Goal: Communication & Community: Share content

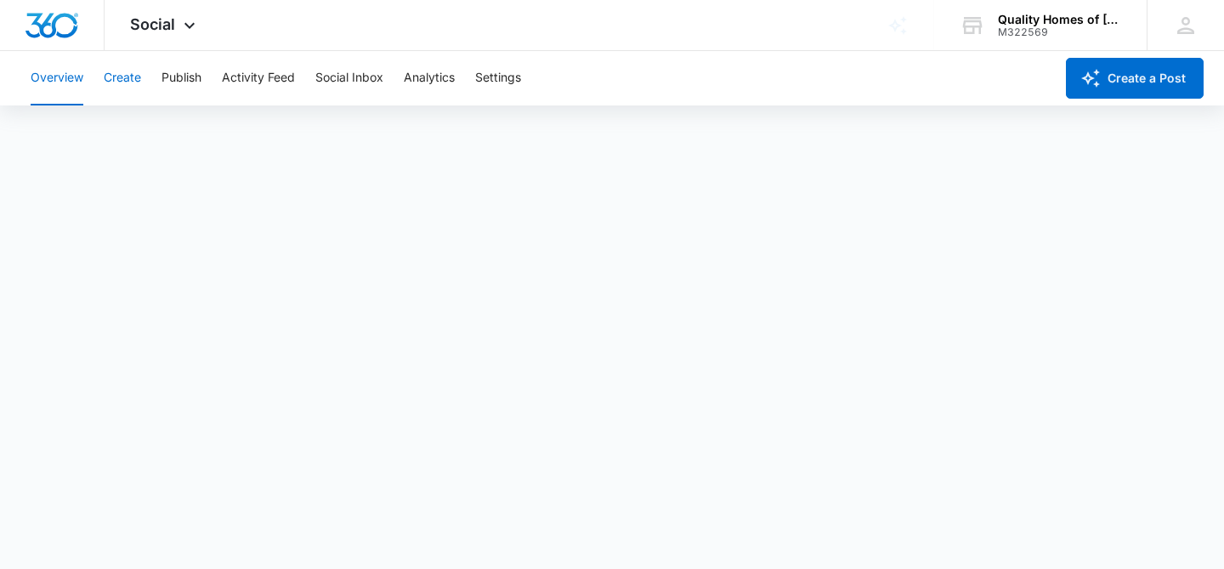
click at [127, 83] on button "Create" at bounding box center [122, 78] width 37 height 54
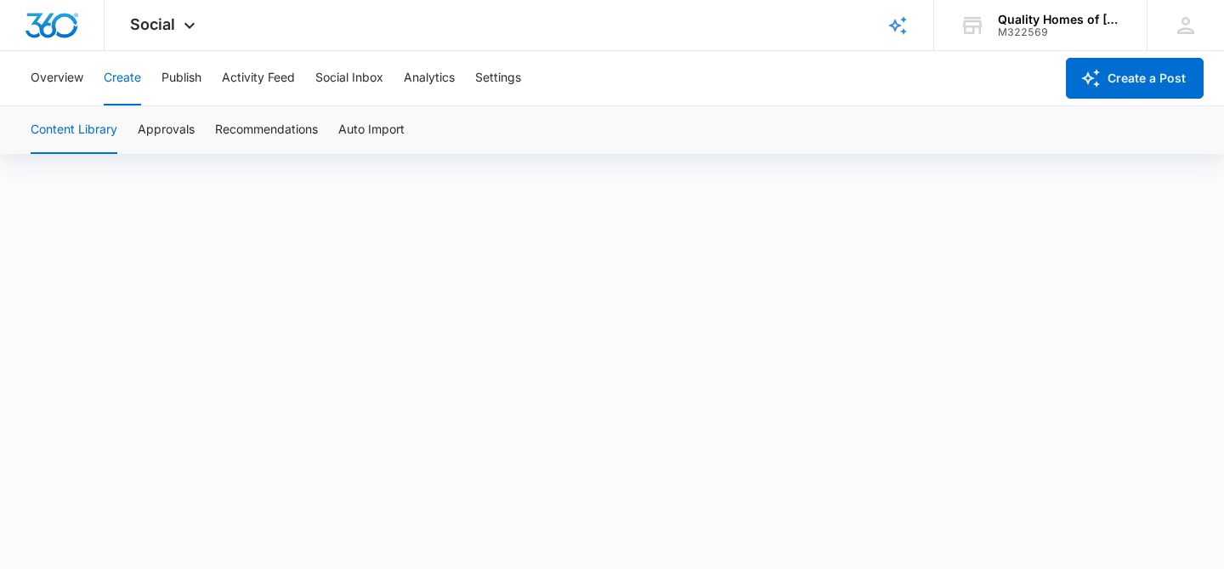
click at [118, 73] on button "Create" at bounding box center [122, 78] width 37 height 54
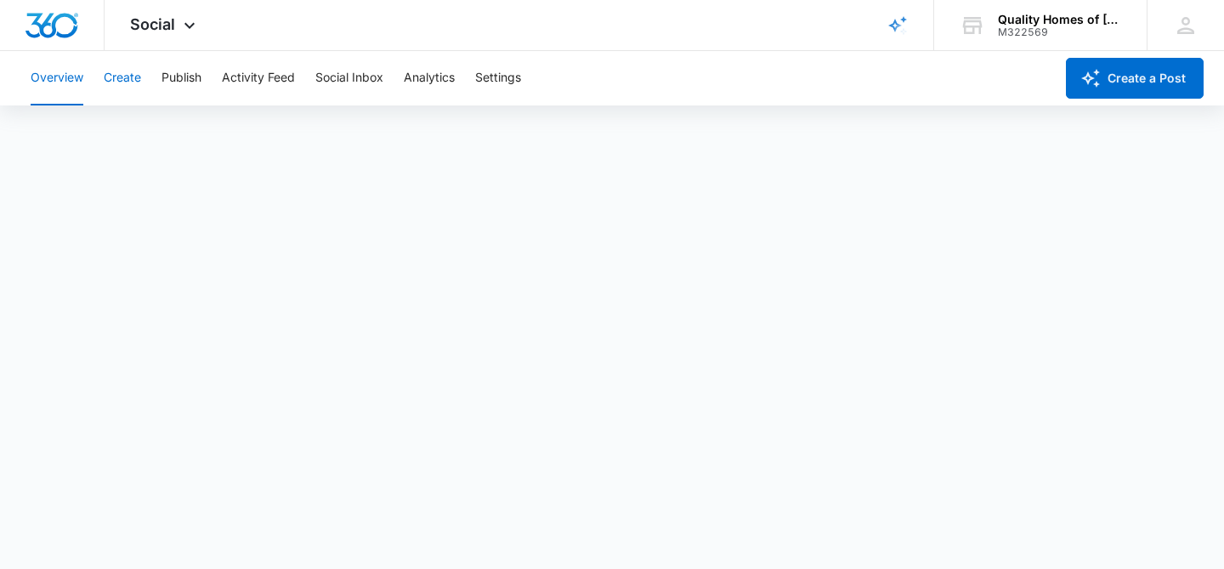
click at [137, 71] on button "Create" at bounding box center [122, 78] width 37 height 54
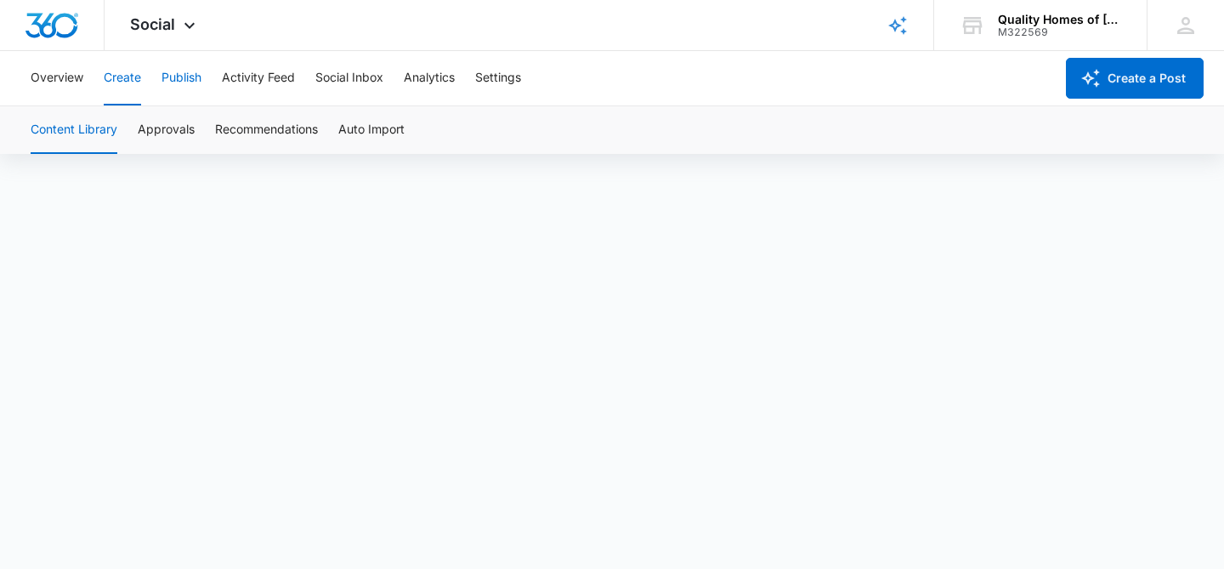
click at [196, 76] on button "Publish" at bounding box center [181, 78] width 40 height 54
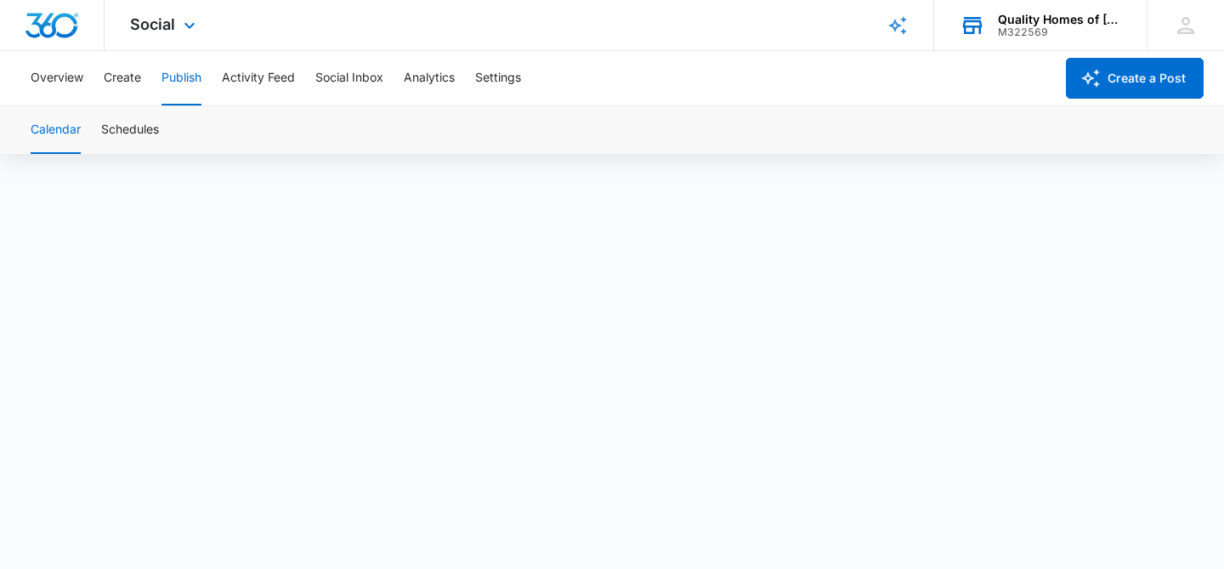
click at [1064, 43] on div "Quality Homes of McComb, Inc. M322569 Your Accounts View All" at bounding box center [1040, 25] width 212 height 50
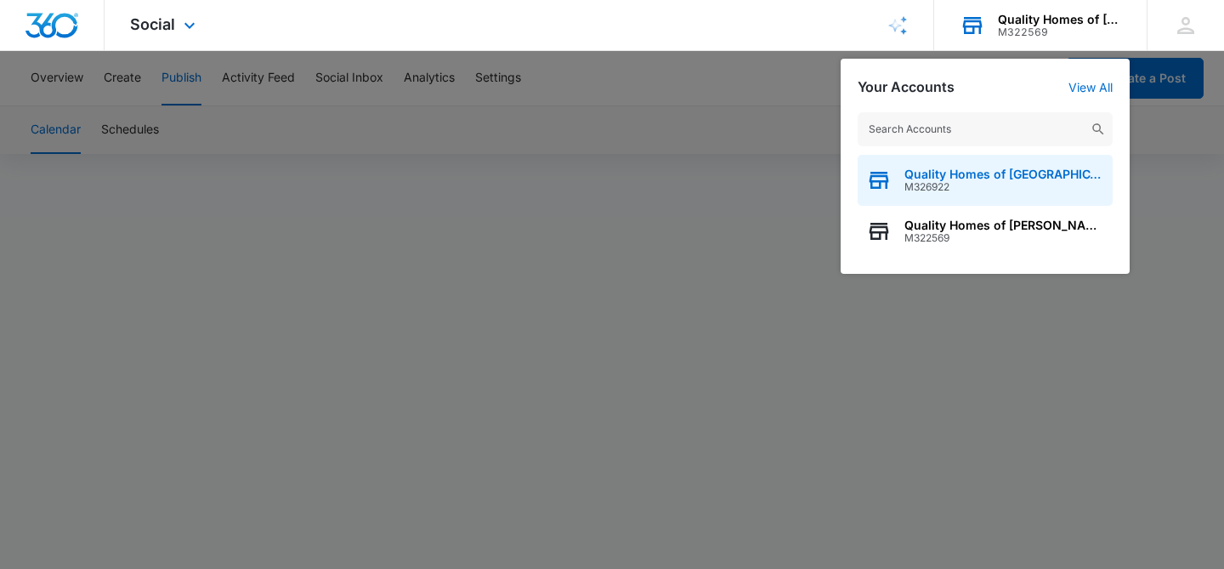
click at [966, 198] on div "Quality Homes of Brookhaven M326922" at bounding box center [984, 180] width 255 height 51
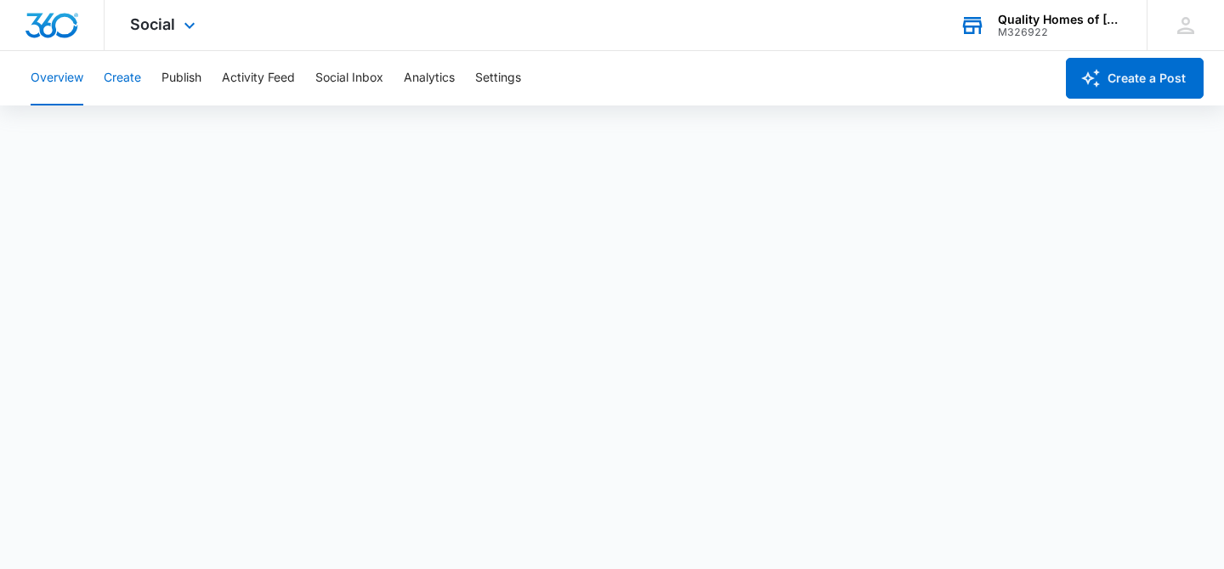
click at [133, 81] on button "Create" at bounding box center [122, 78] width 37 height 54
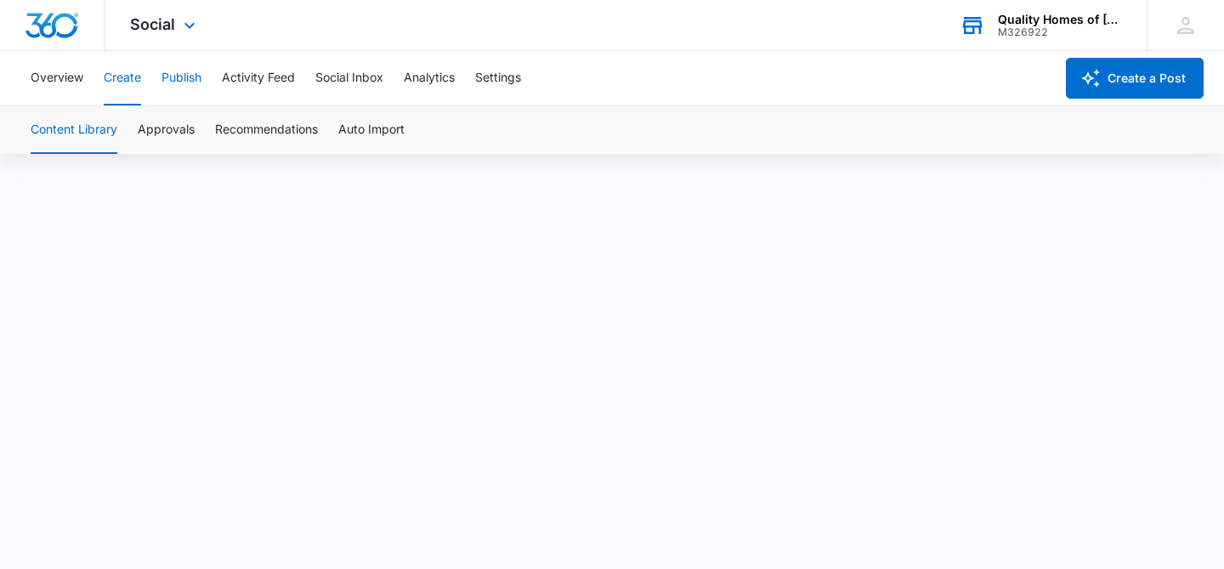
click at [198, 78] on button "Publish" at bounding box center [181, 78] width 40 height 54
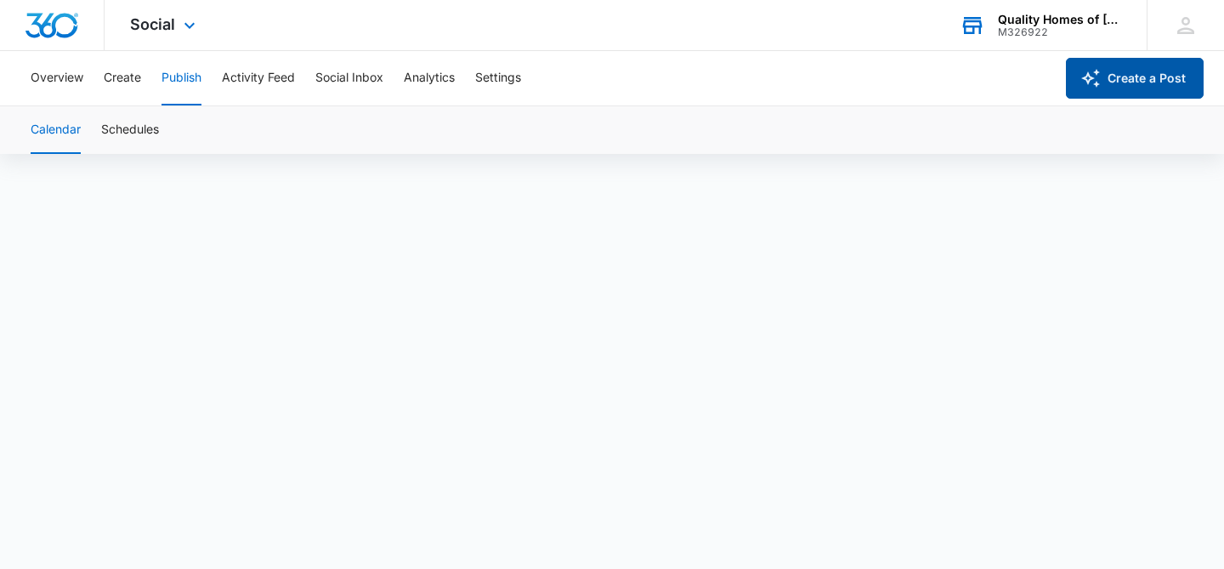
click at [1123, 90] on button "Create a Post" at bounding box center [1135, 78] width 138 height 41
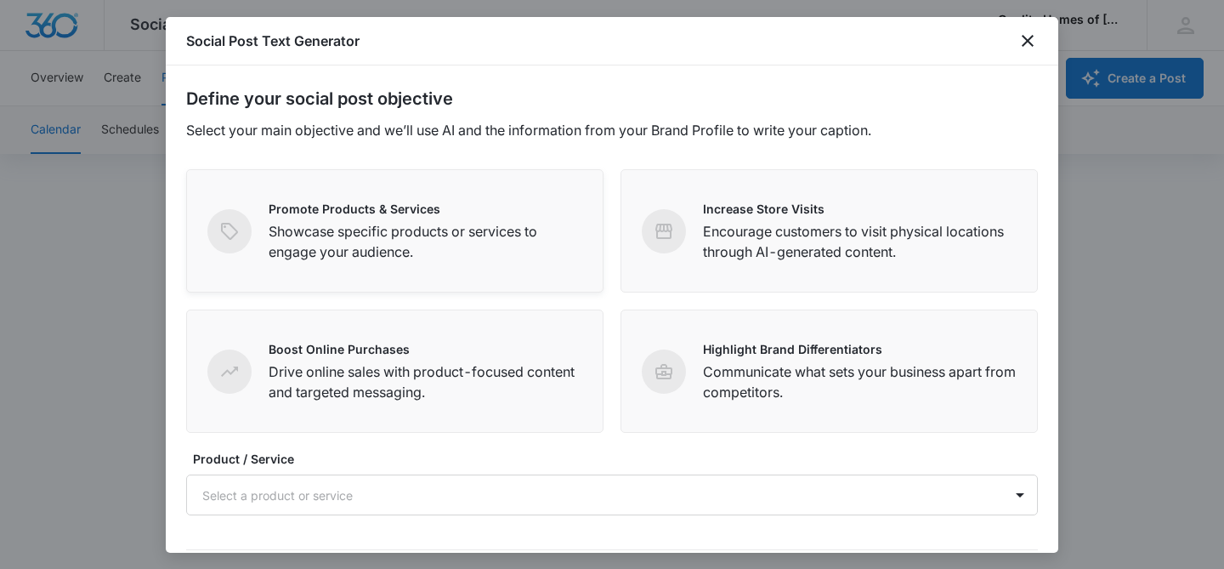
click at [253, 237] on div "Promote Products & Services Showcase specific products or services to engage yo…" at bounding box center [394, 231] width 375 height 62
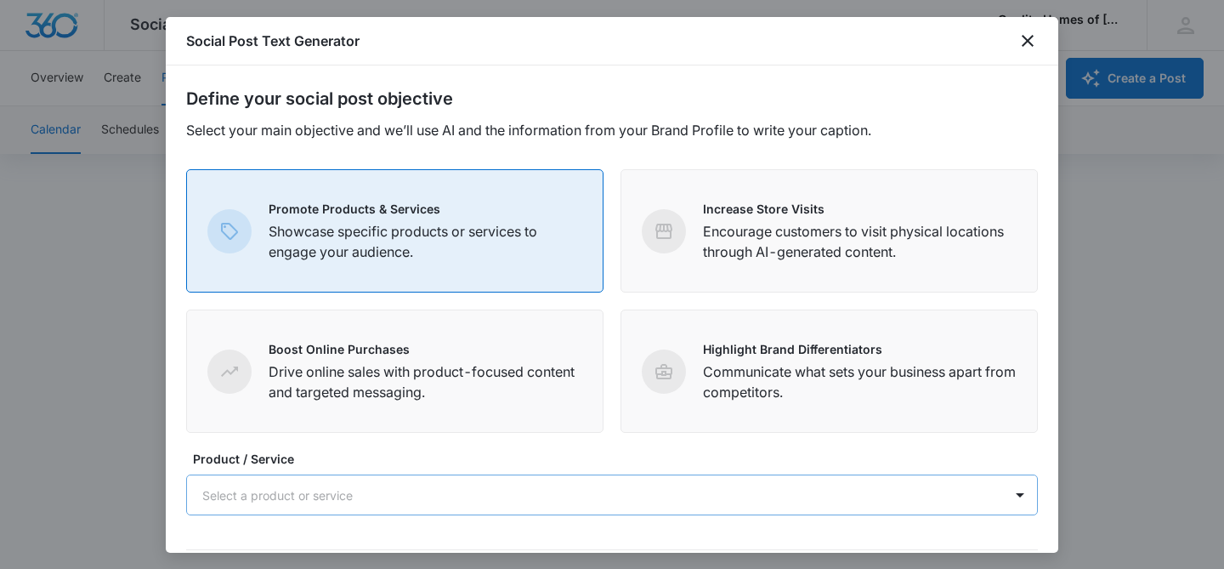
click at [316, 503] on div at bounding box center [591, 494] width 778 height 21
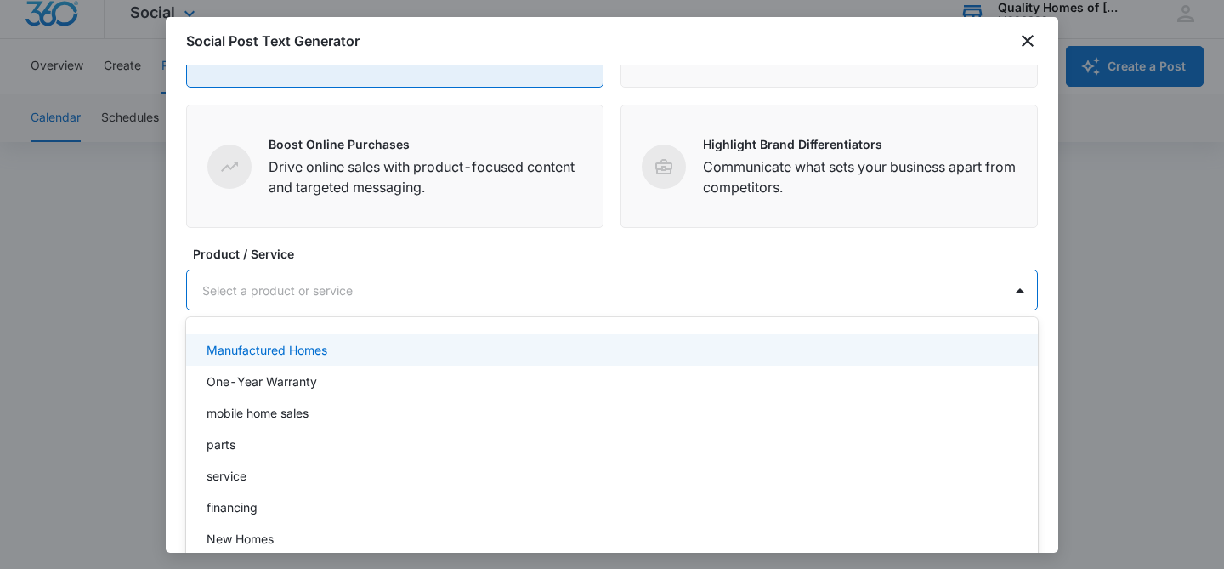
scroll to position [212, 0]
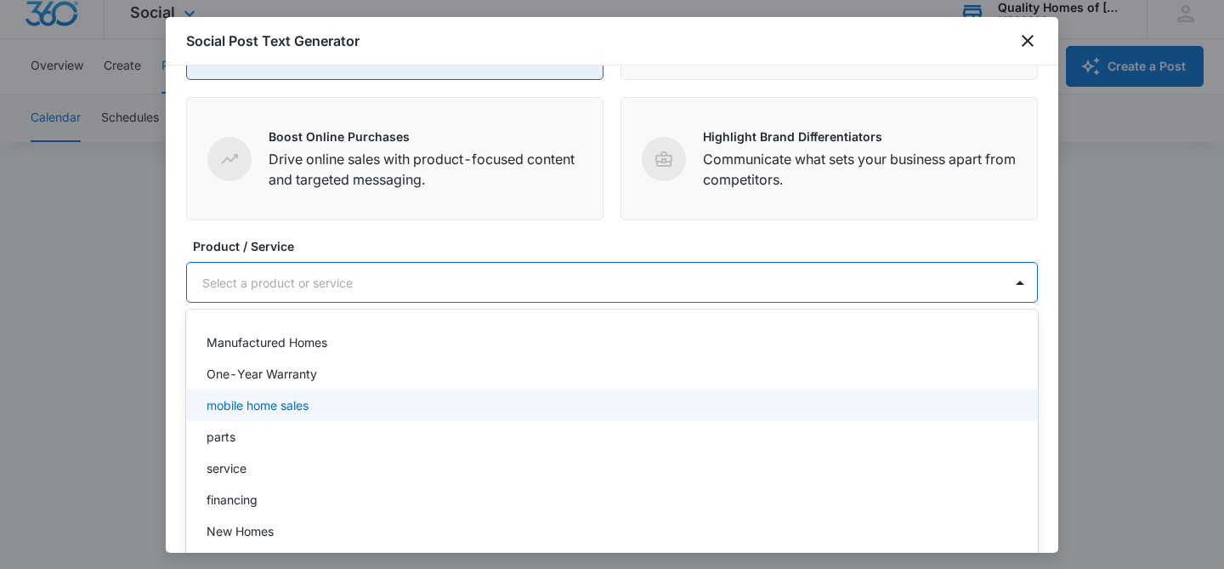
click at [257, 395] on div "mobile home sales" at bounding box center [611, 404] width 851 height 31
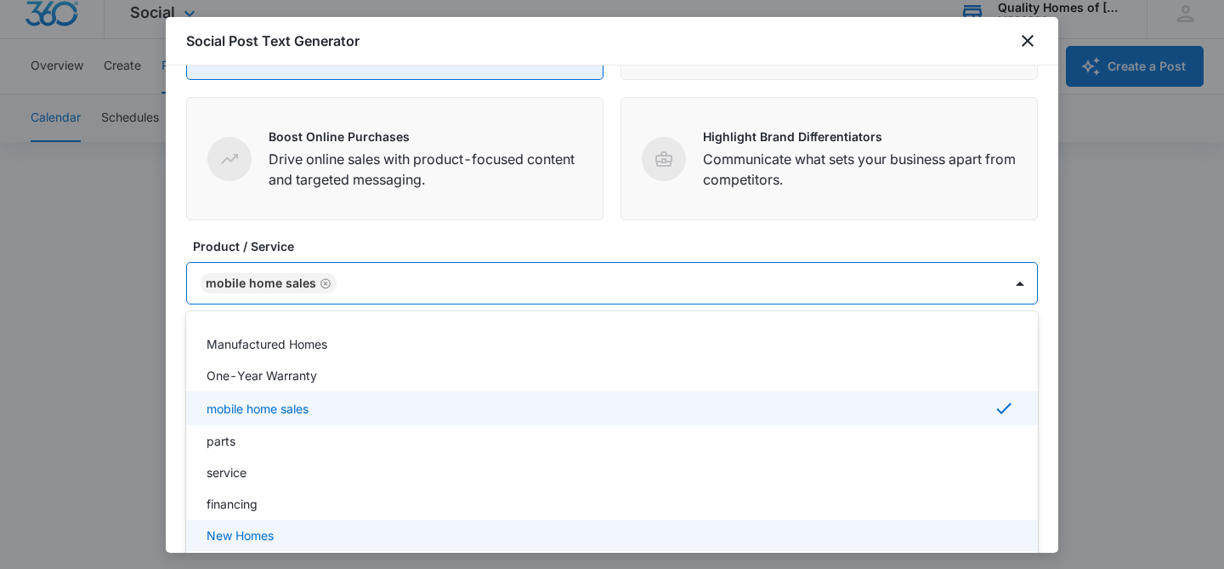
click at [241, 534] on p "New Homes" at bounding box center [239, 535] width 67 height 18
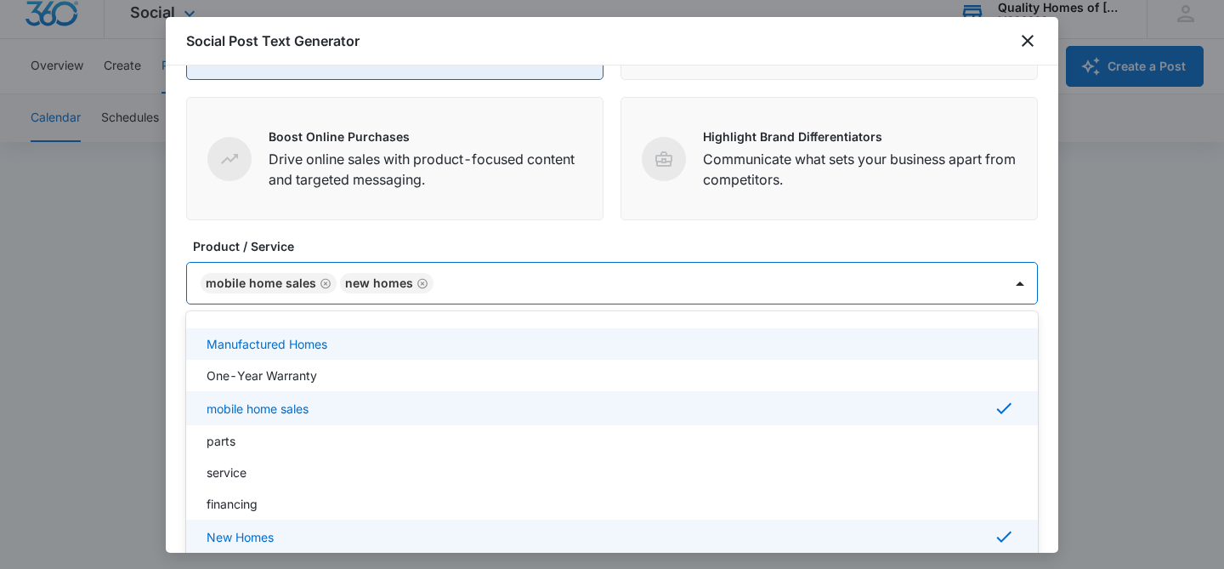
click at [291, 341] on p "Manufactured Homes" at bounding box center [266, 344] width 121 height 18
click at [994, 274] on form "Define your social post objective Select your main objective and we’ll use AI a…" at bounding box center [611, 169] width 851 height 592
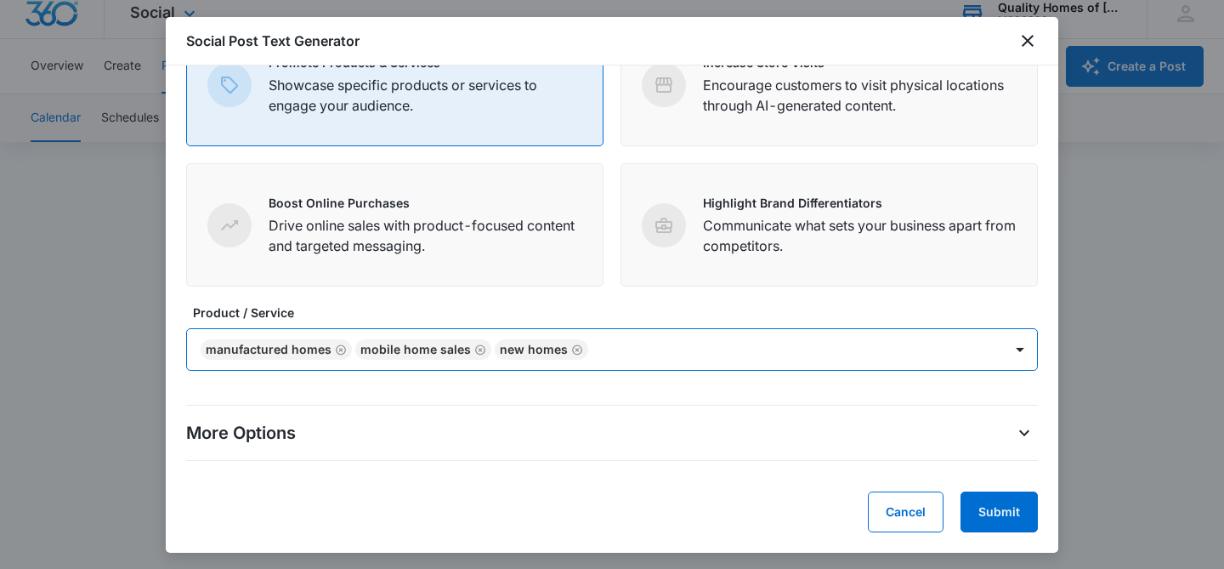
click at [1004, 423] on div "More Options" at bounding box center [611, 432] width 851 height 27
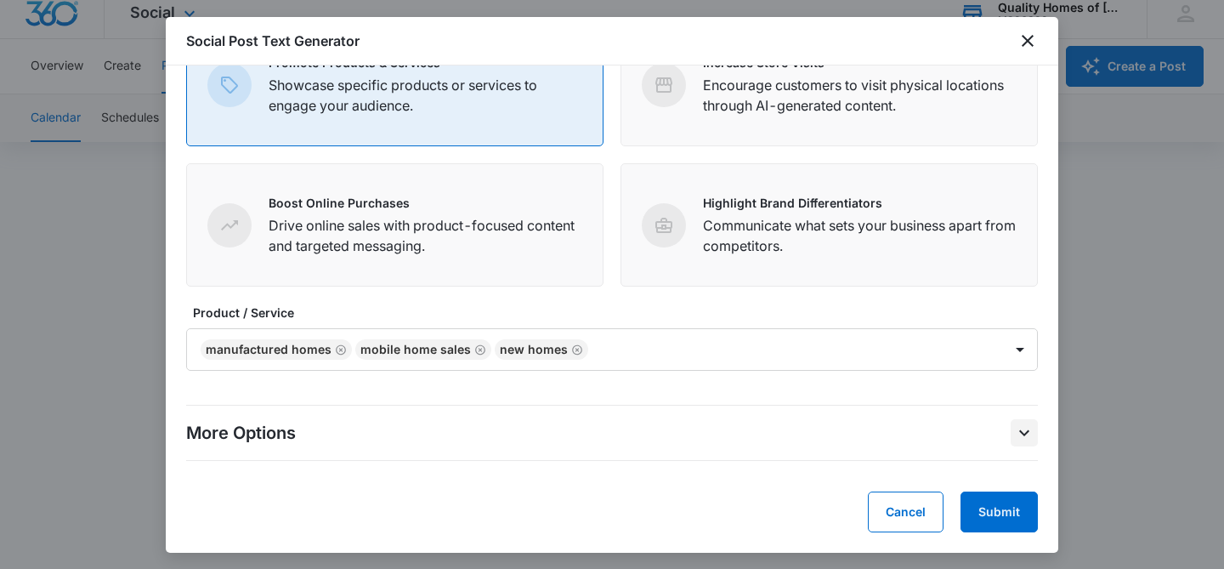
click at [1020, 428] on icon "More Options" at bounding box center [1024, 432] width 20 height 20
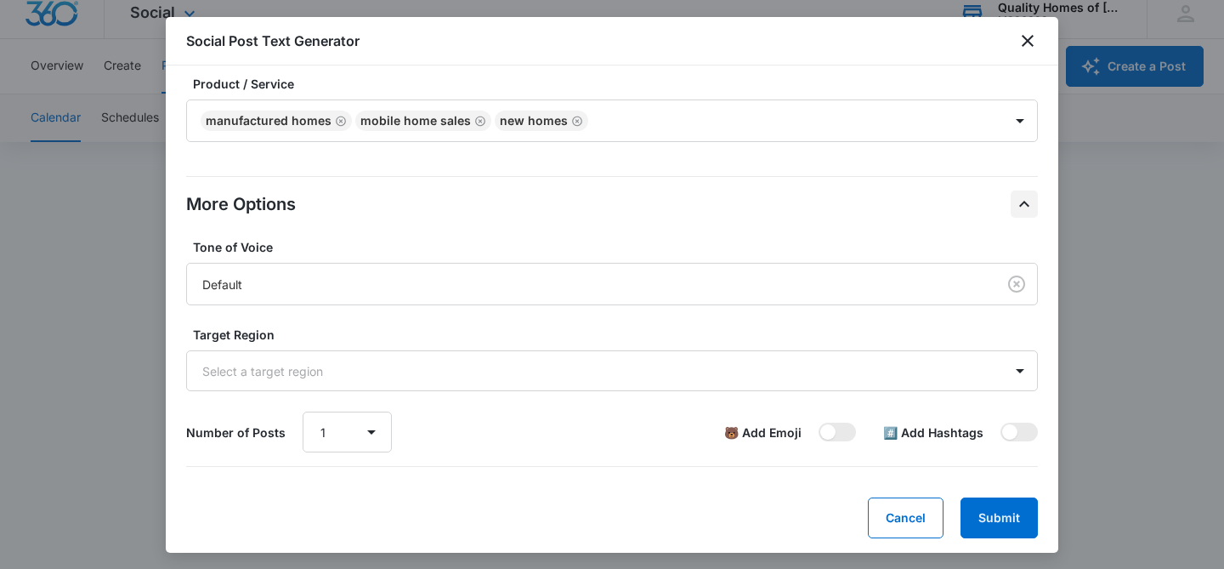
scroll to position [381, 0]
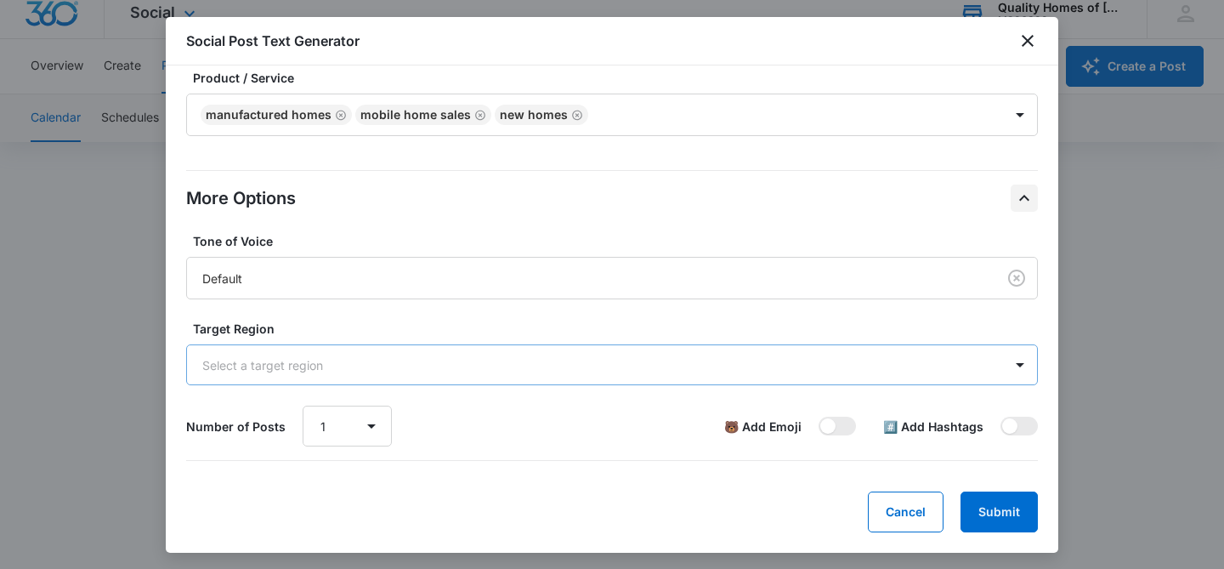
click at [876, 369] on div at bounding box center [591, 364] width 778 height 21
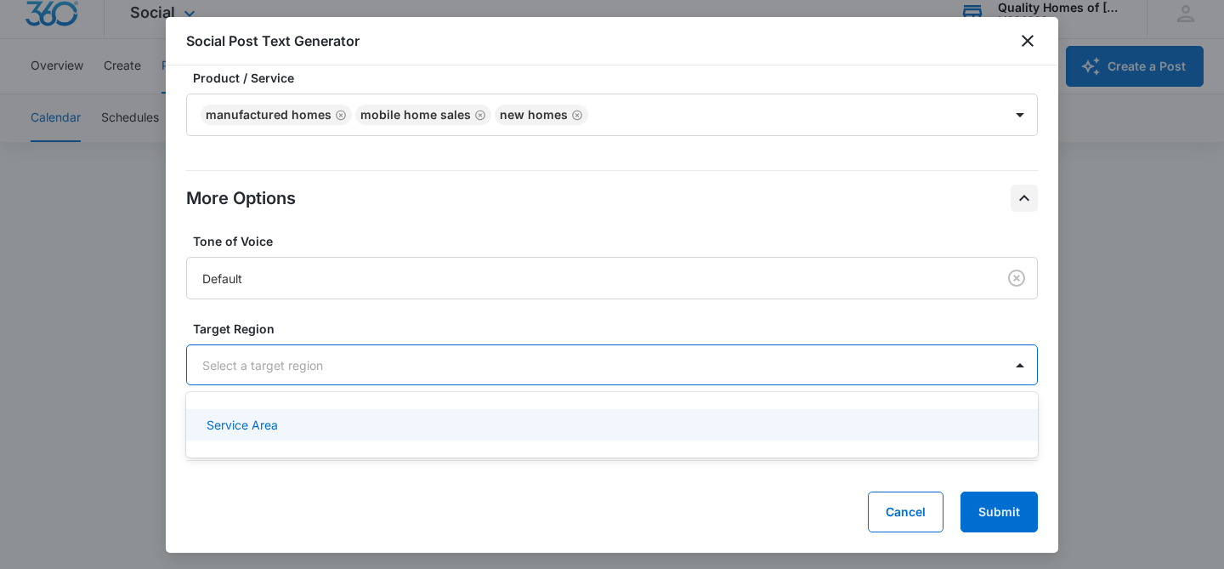
click at [621, 437] on div "Service Area" at bounding box center [611, 424] width 851 height 31
click at [1003, 506] on button "Submit" at bounding box center [998, 513] width 77 height 41
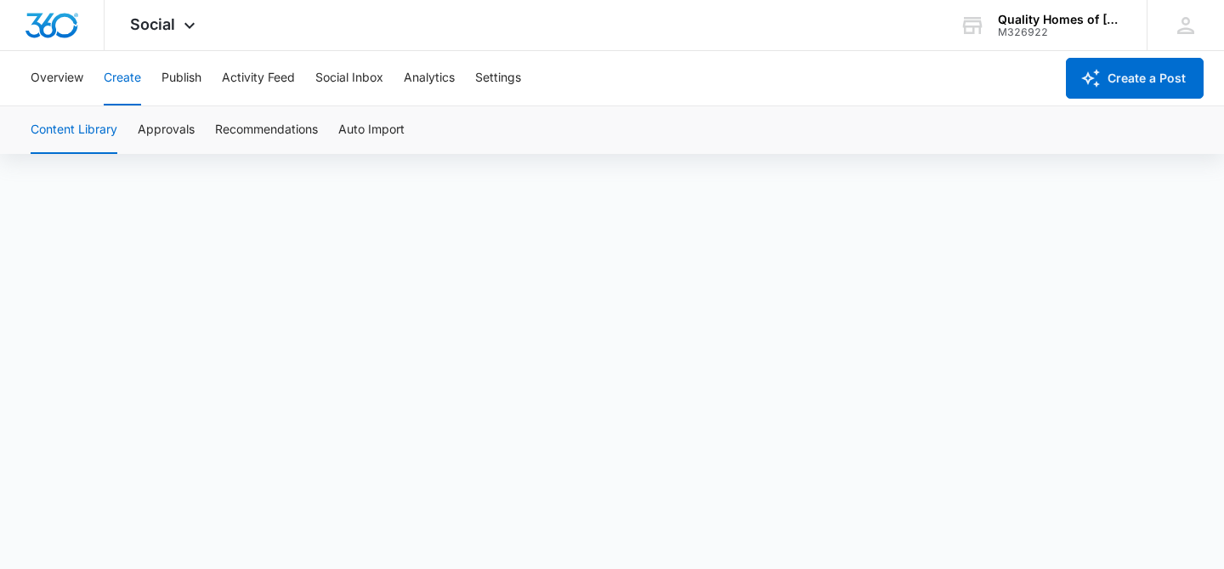
scroll to position [12, 0]
click at [1155, 79] on button "Create a Post" at bounding box center [1135, 78] width 138 height 41
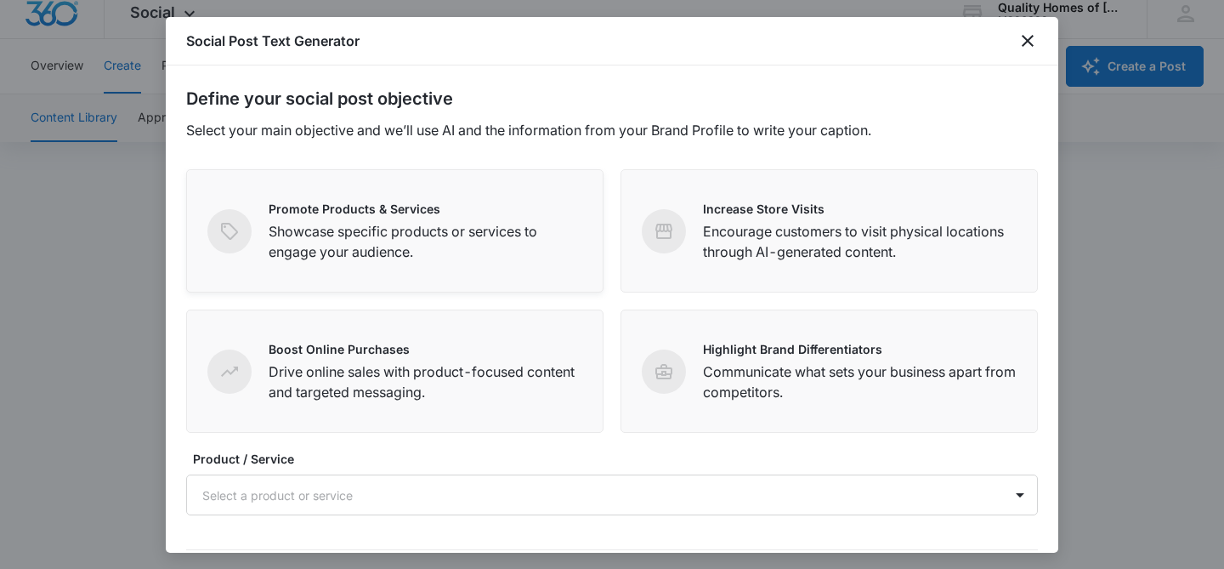
click at [393, 218] on div "Promote Products & Services Showcase specific products or services to engage yo…" at bounding box center [426, 231] width 314 height 62
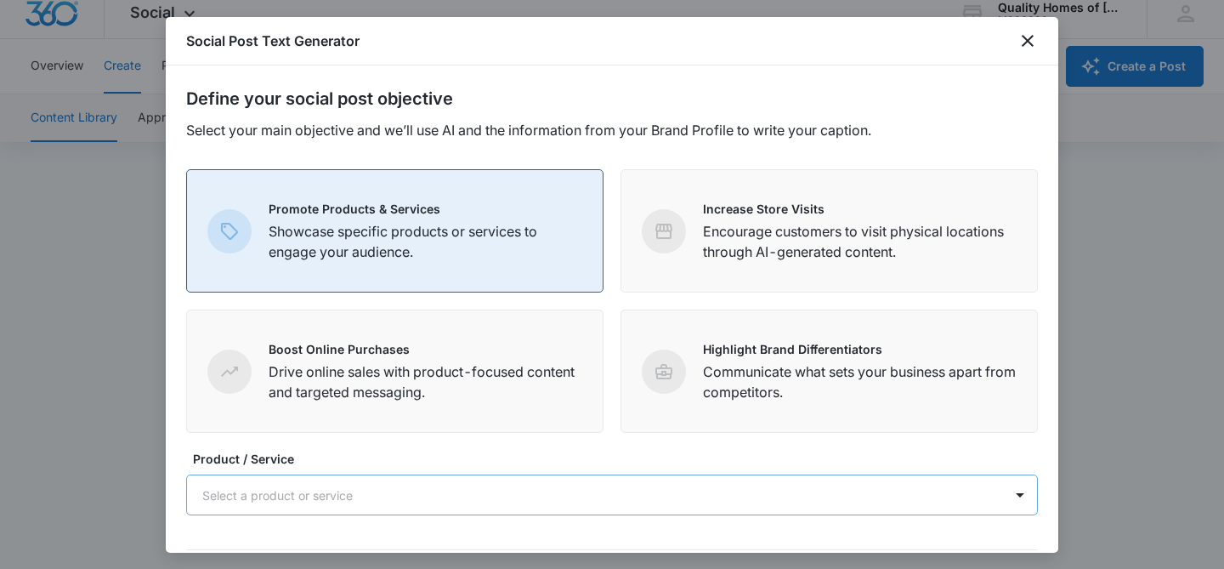
scroll to position [144, 0]
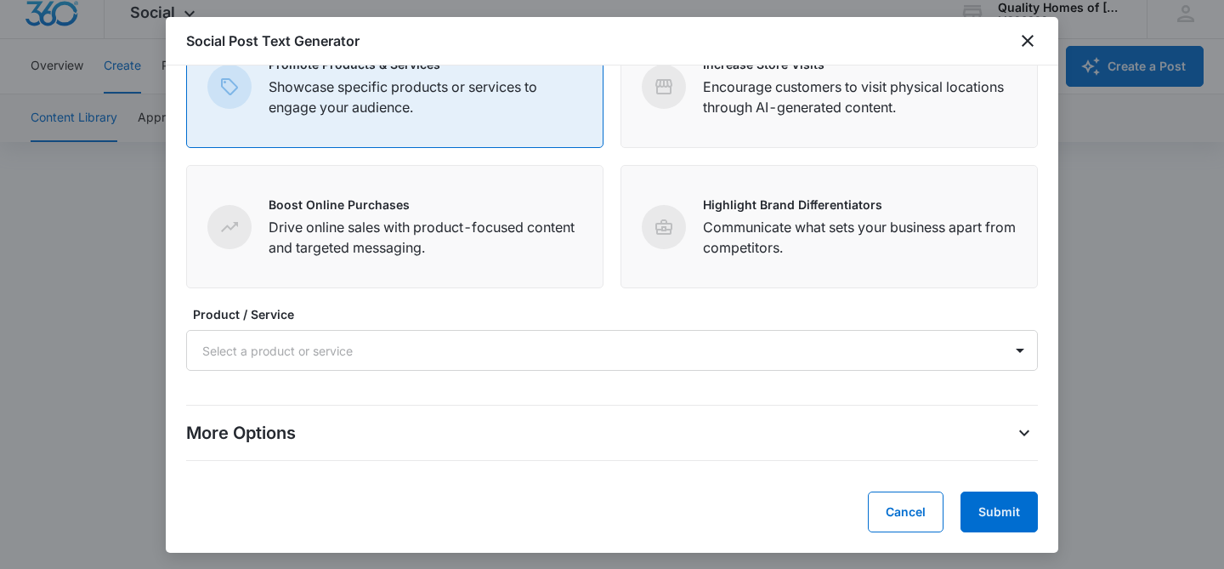
click at [449, 440] on div "More Options" at bounding box center [611, 432] width 851 height 27
click at [1006, 439] on div "More Options" at bounding box center [611, 432] width 851 height 27
click at [1015, 433] on icon "More Options" at bounding box center [1024, 432] width 20 height 20
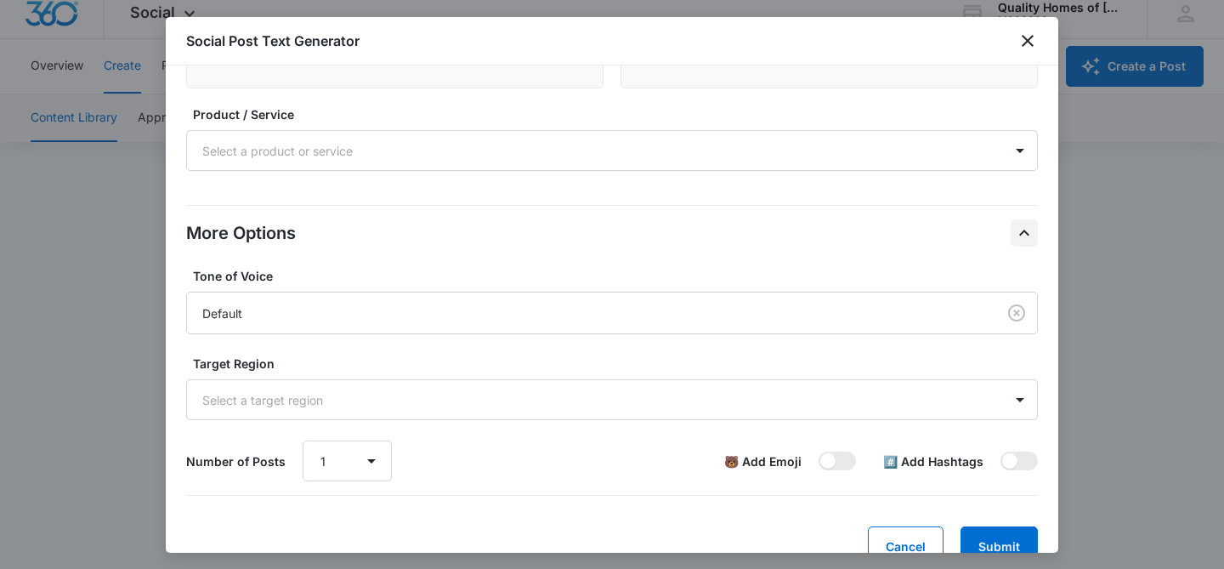
scroll to position [348, 0]
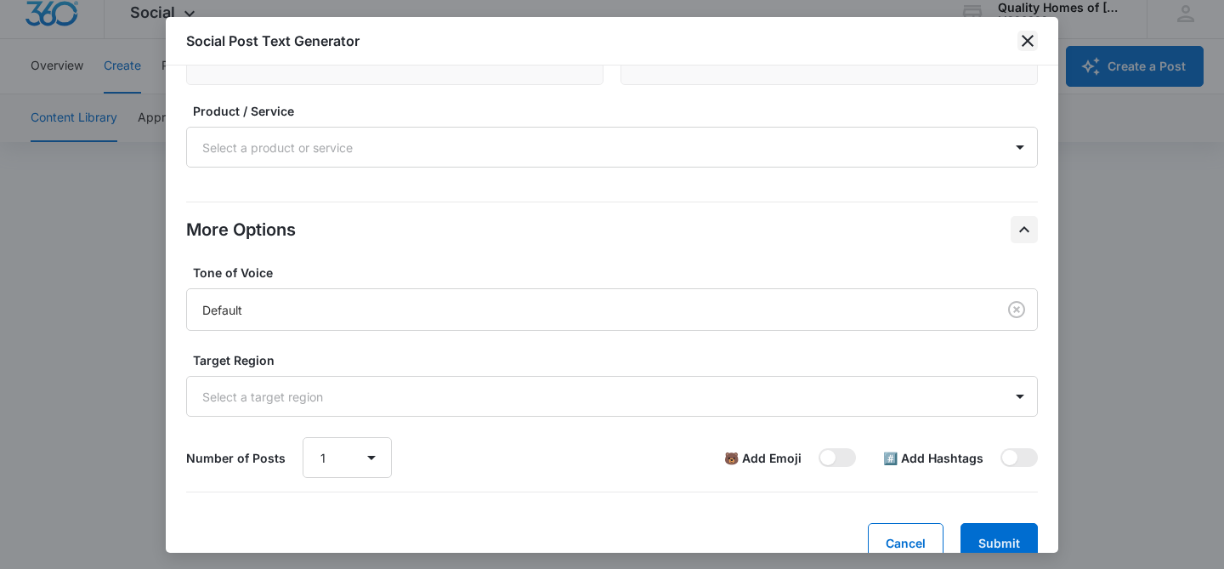
click at [1034, 37] on icon "close" at bounding box center [1027, 41] width 20 height 20
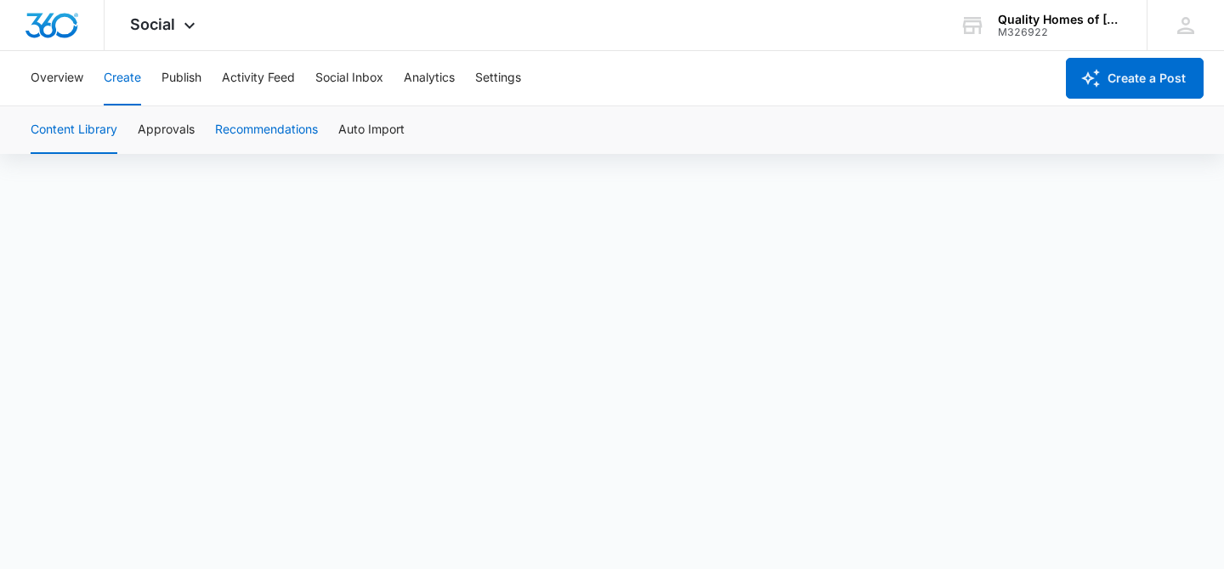
click at [227, 135] on button "Recommendations" at bounding box center [266, 130] width 103 height 48
click at [51, 91] on button "Overview" at bounding box center [57, 78] width 53 height 54
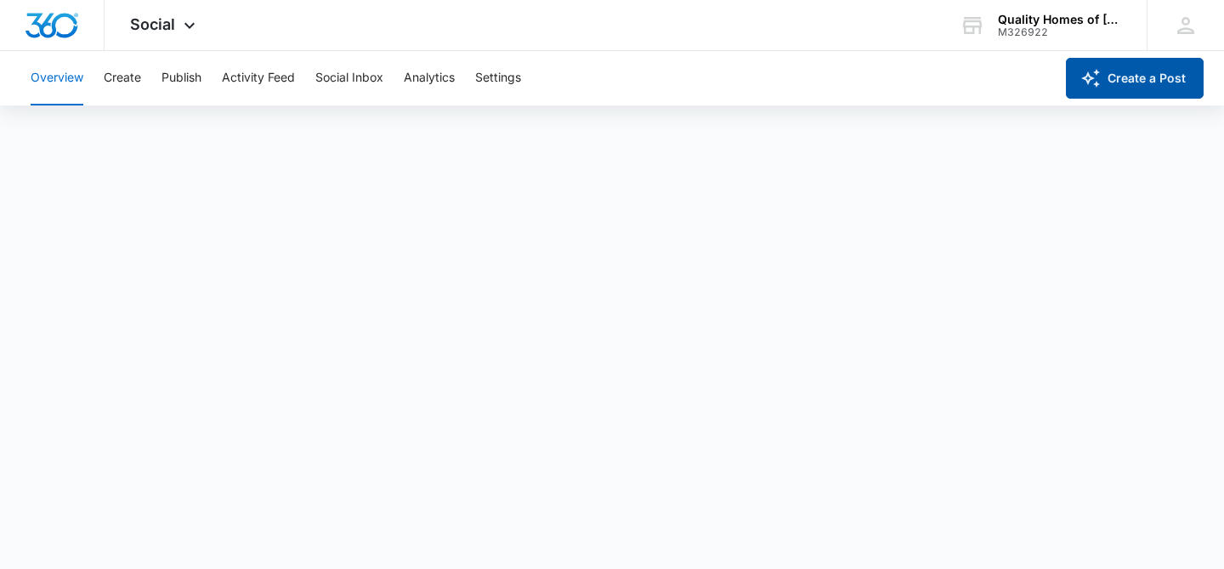
click at [1156, 82] on button "Create a Post" at bounding box center [1135, 78] width 138 height 41
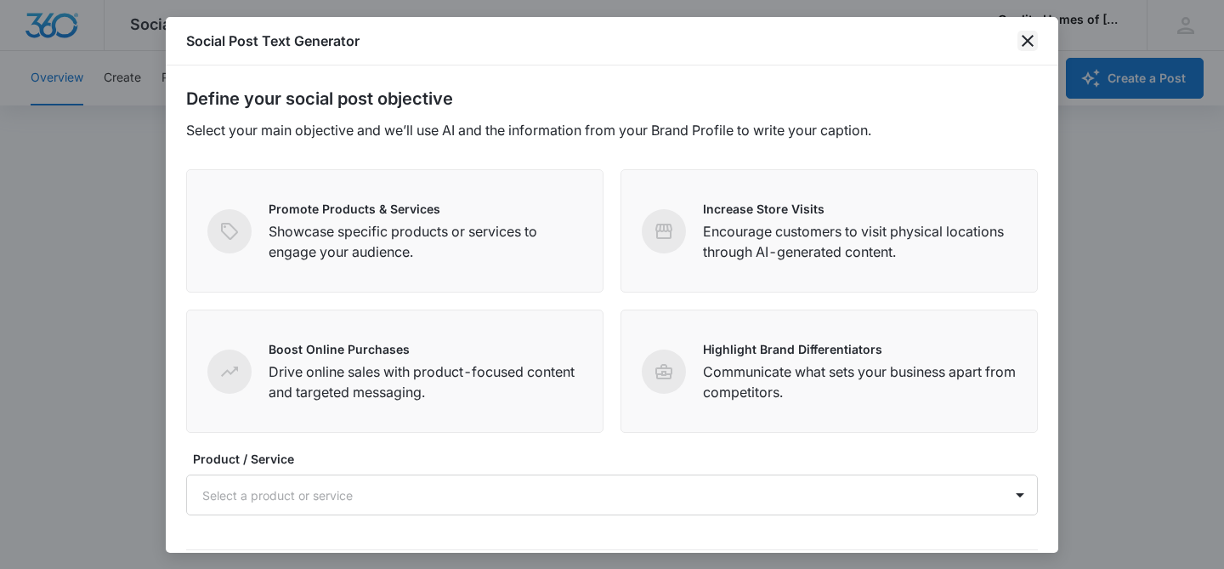
click at [1021, 44] on icon "close" at bounding box center [1027, 41] width 20 height 20
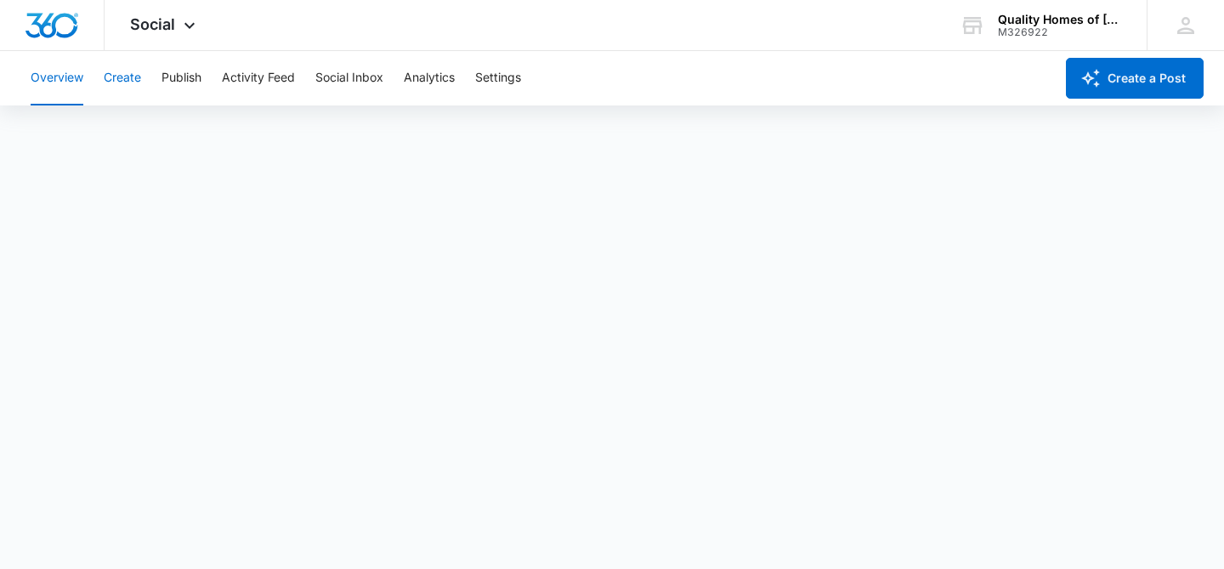
click at [127, 71] on button "Create" at bounding box center [122, 78] width 37 height 54
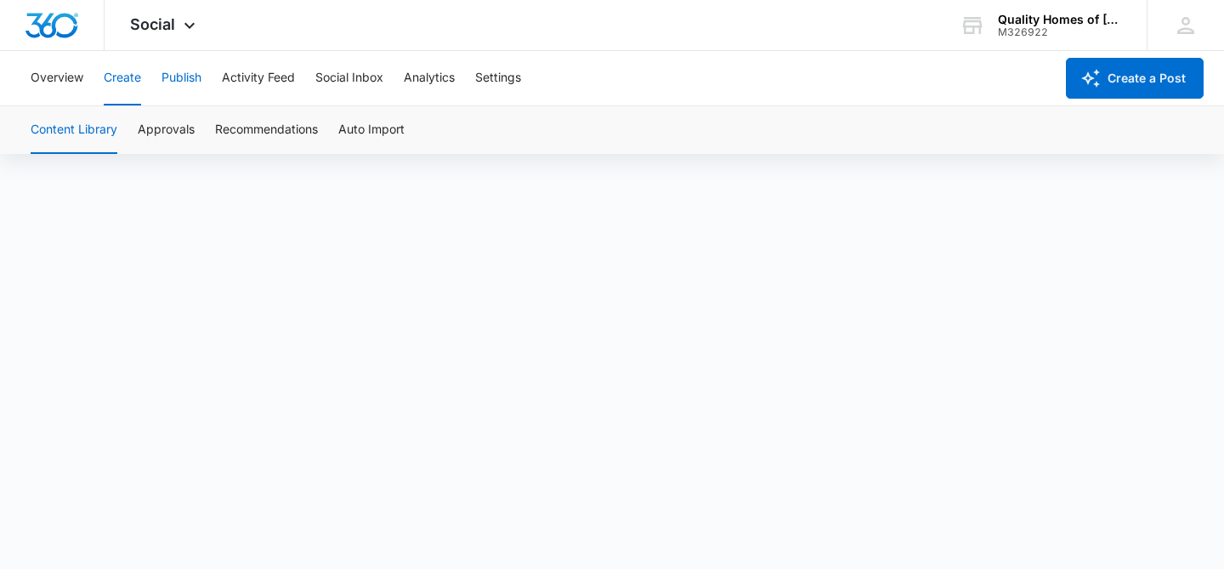
click at [189, 76] on button "Publish" at bounding box center [181, 78] width 40 height 54
click at [150, 137] on button "Schedules" at bounding box center [130, 130] width 58 height 48
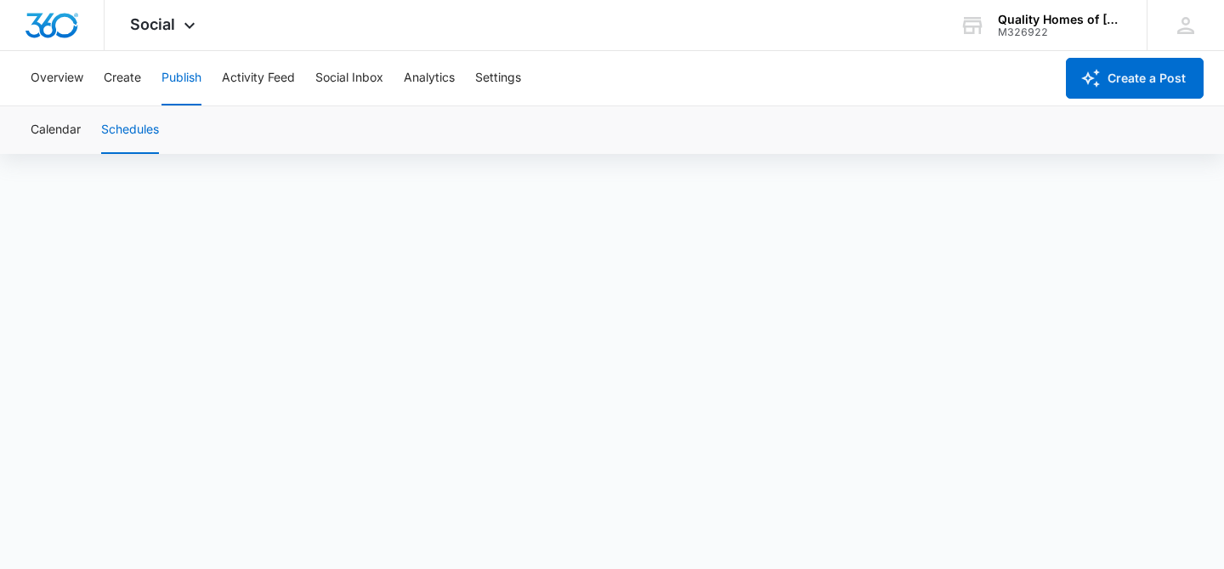
scroll to position [12, 0]
click at [1140, 75] on button "Create a Post" at bounding box center [1135, 78] width 138 height 41
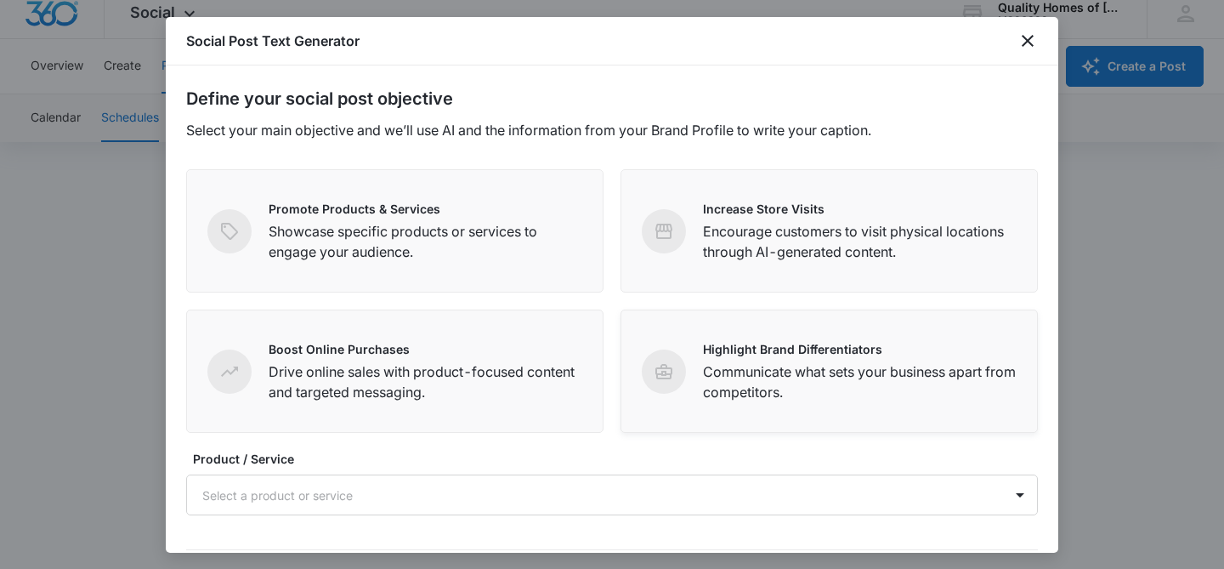
click at [750, 359] on div "Highlight Brand Differentiators Communicate what sets your business apart from …" at bounding box center [860, 371] width 314 height 62
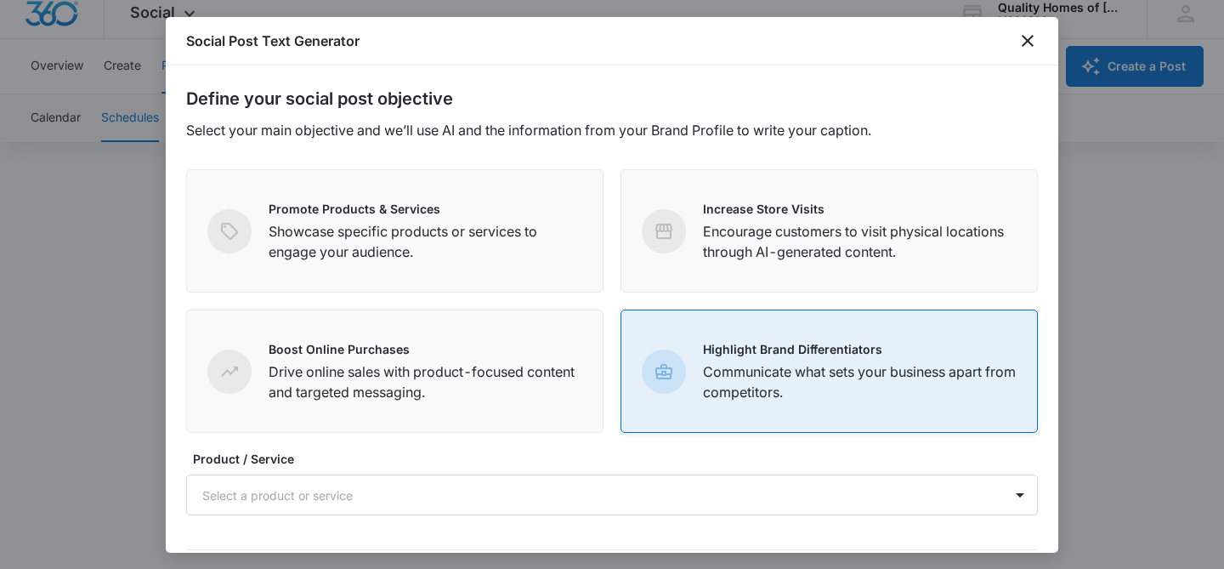
scroll to position [144, 0]
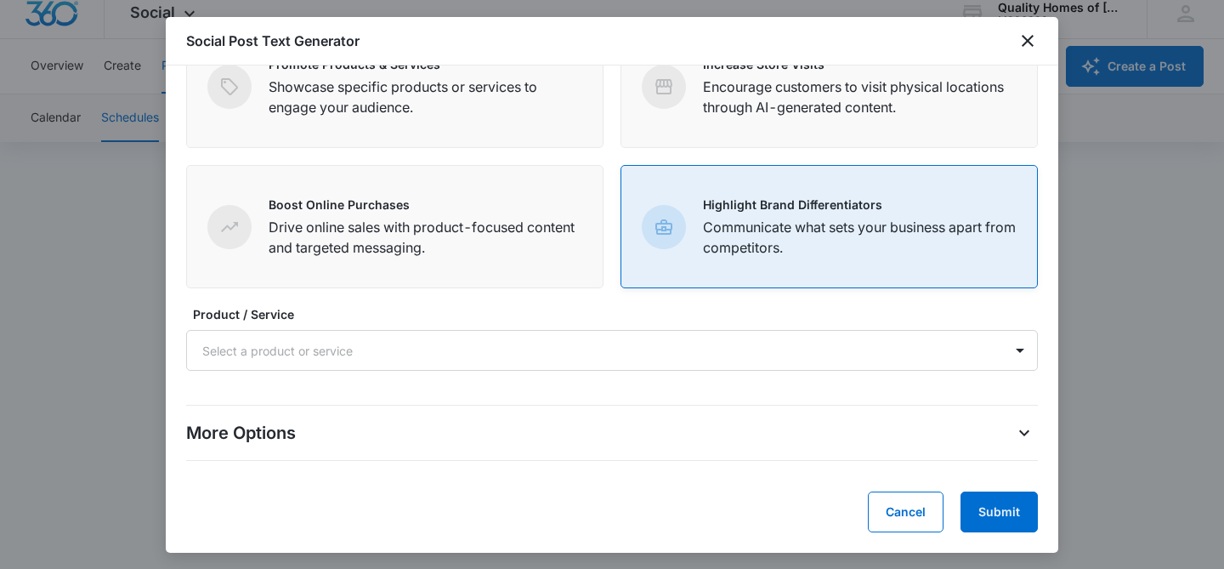
click at [750, 359] on div at bounding box center [591, 350] width 778 height 21
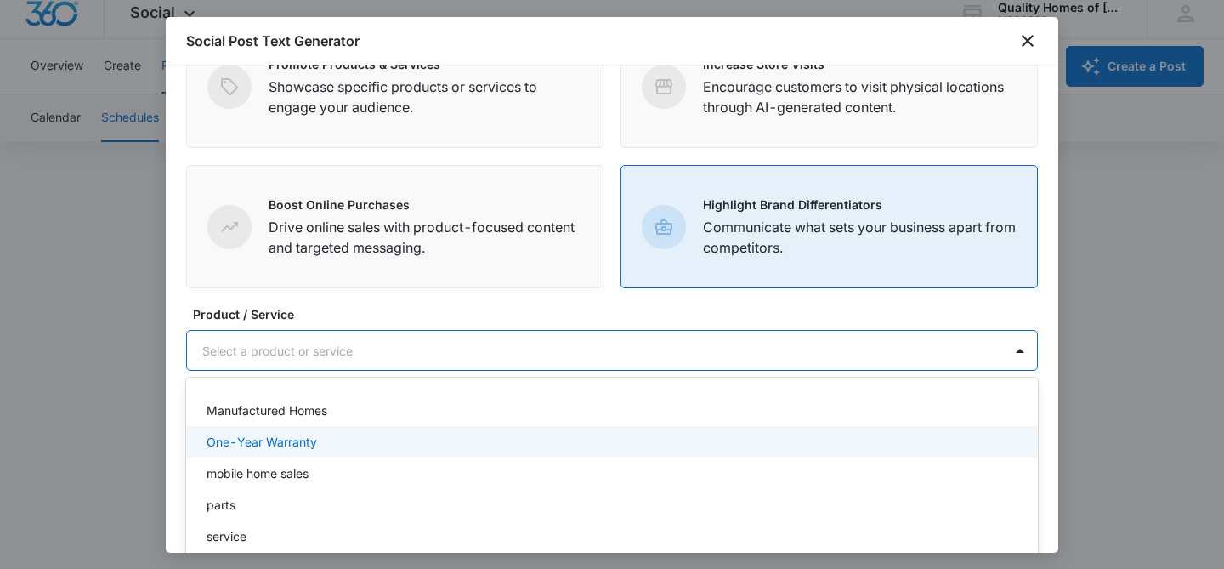
click at [419, 430] on div "One-Year Warranty" at bounding box center [611, 441] width 851 height 31
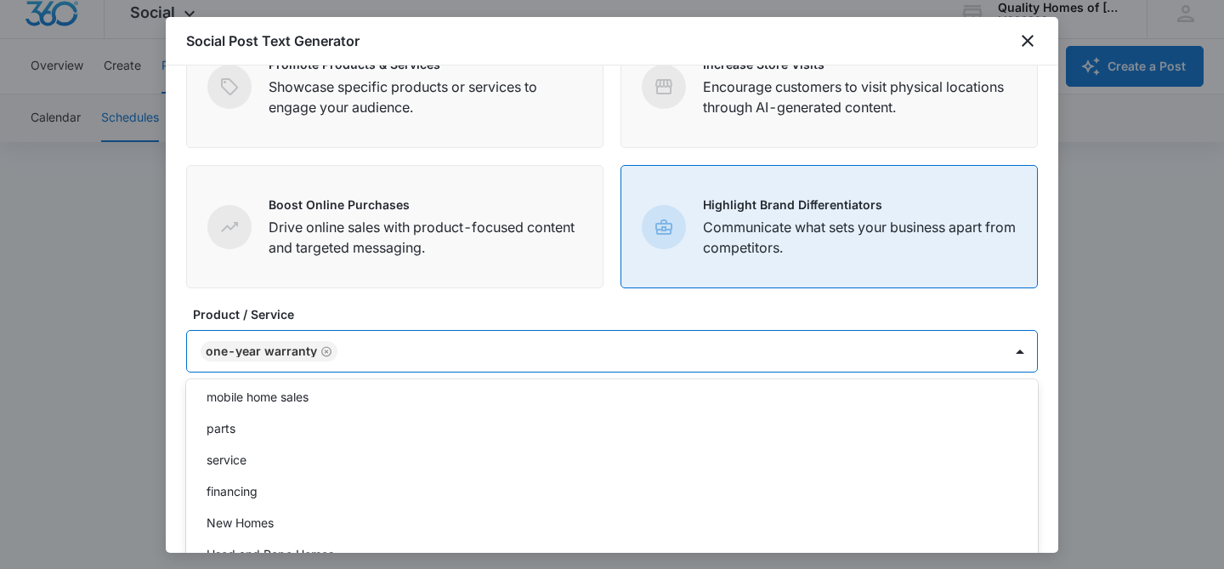
scroll to position [103, 0]
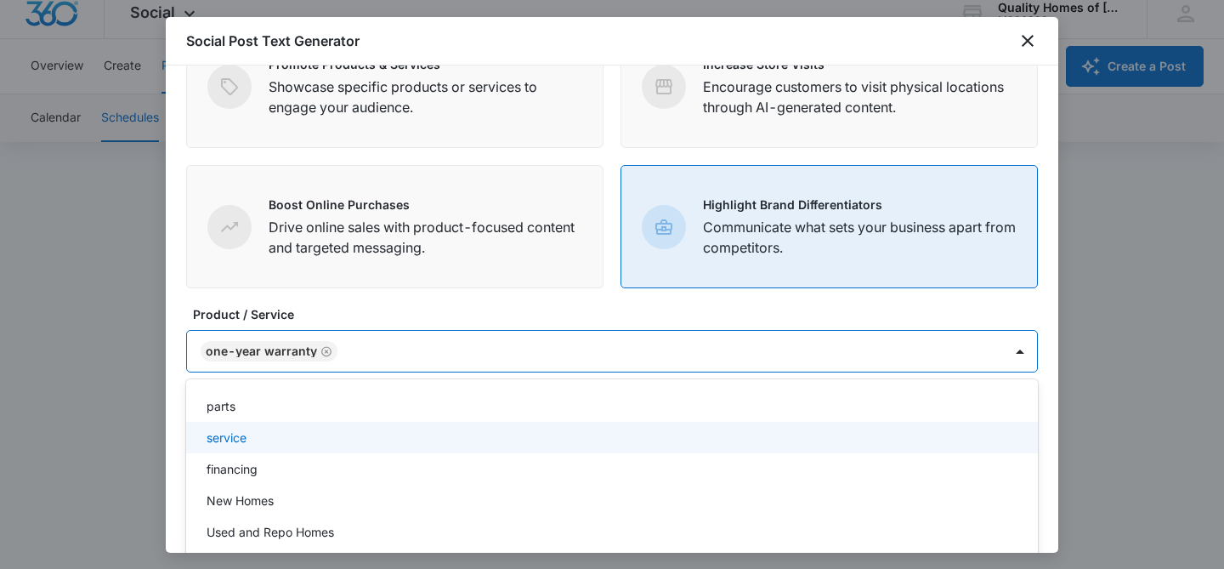
click at [310, 435] on div "service" at bounding box center [609, 437] width 807 height 18
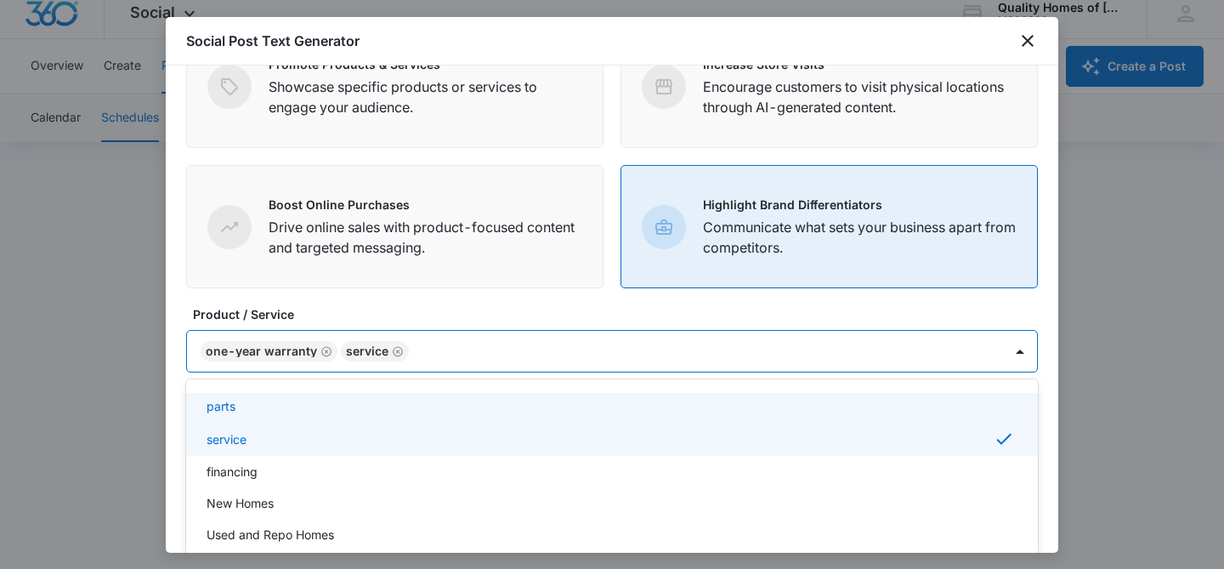
click at [304, 410] on div "parts" at bounding box center [609, 406] width 807 height 18
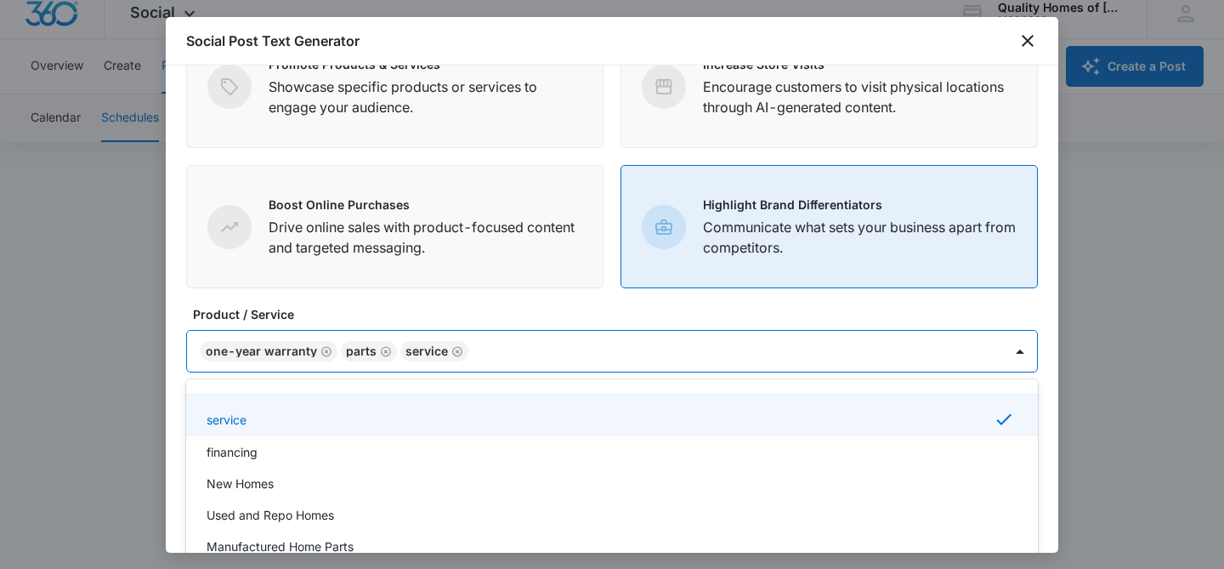
click at [630, 349] on div at bounding box center [726, 351] width 507 height 21
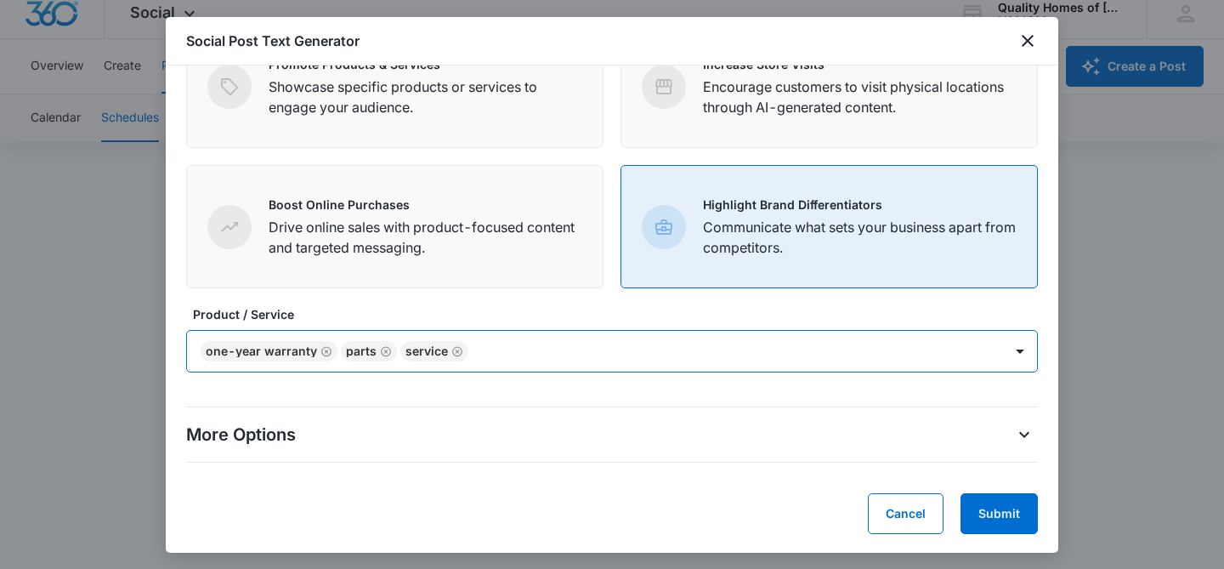
scroll to position [146, 0]
click at [805, 419] on div "More Options" at bounding box center [611, 432] width 851 height 27
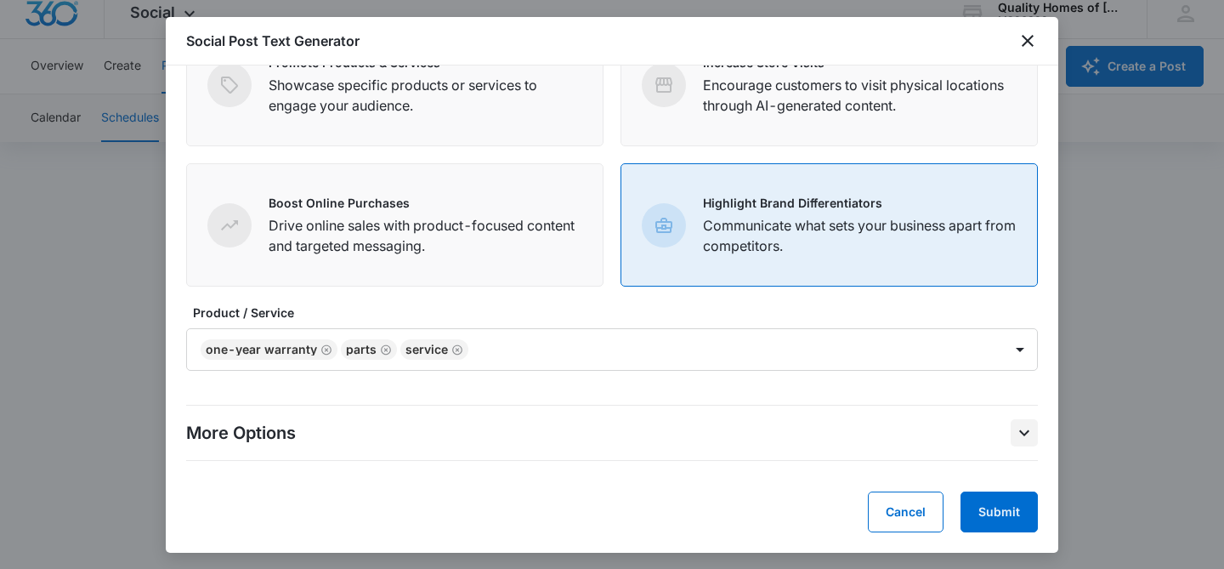
click at [1010, 441] on button "More Options" at bounding box center [1023, 432] width 27 height 27
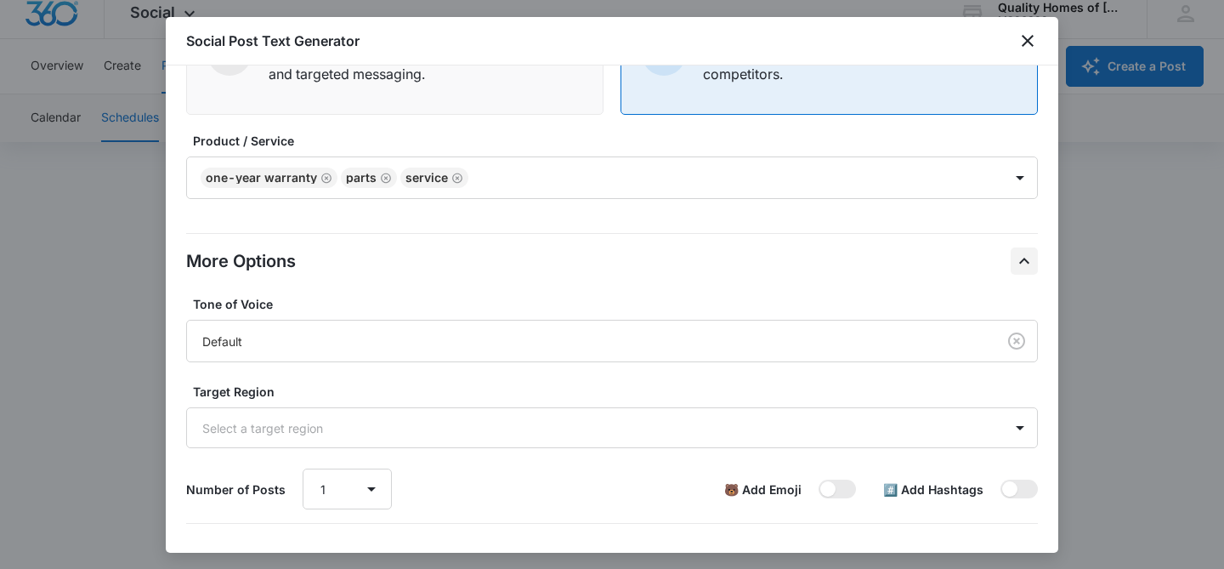
scroll to position [326, 0]
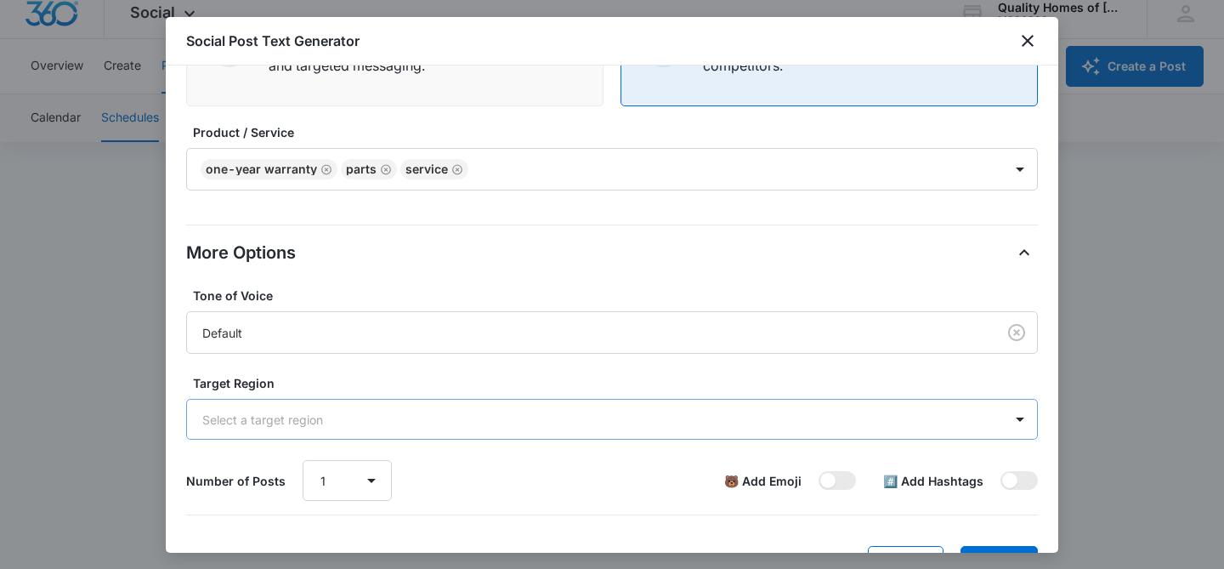
click at [487, 426] on div at bounding box center [591, 419] width 778 height 21
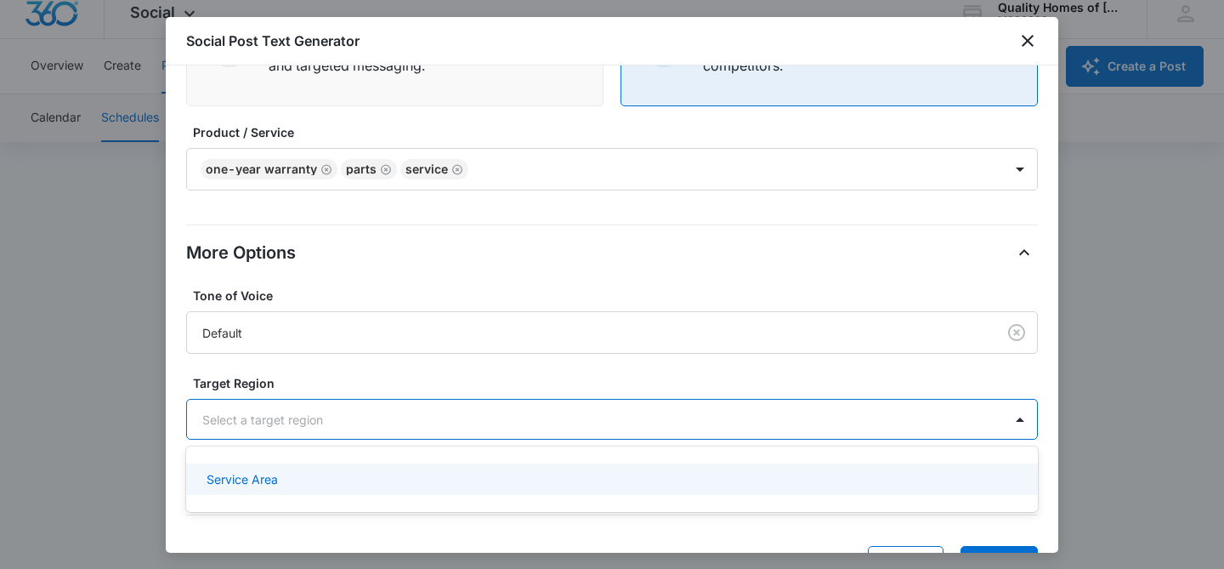
click at [462, 473] on div "Service Area" at bounding box center [609, 479] width 807 height 18
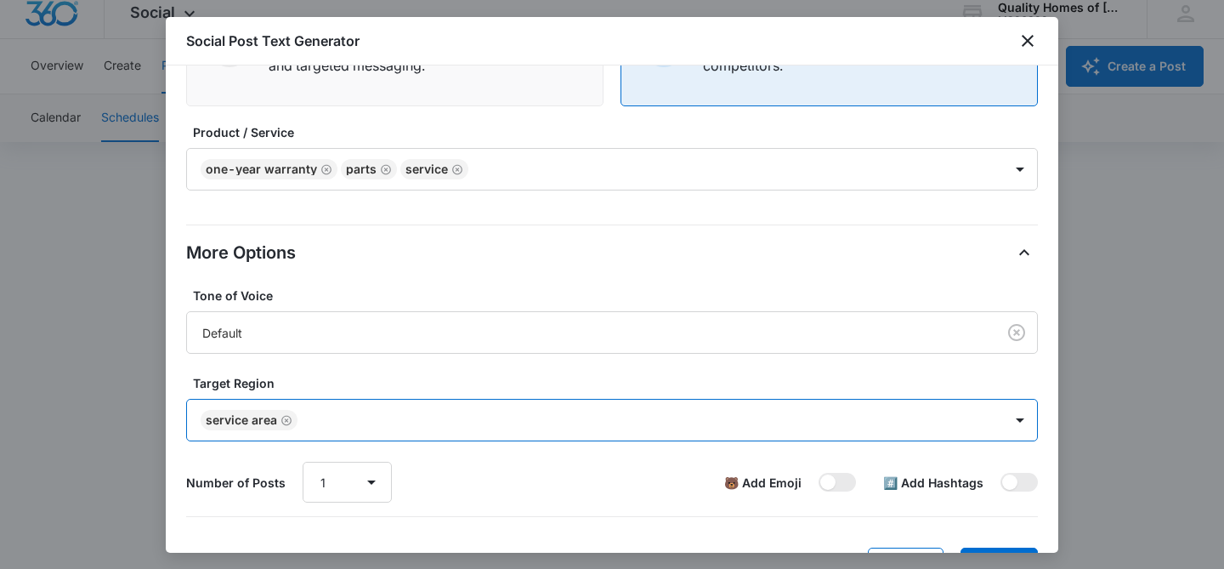
click at [716, 410] on div at bounding box center [642, 420] width 678 height 21
click at [832, 489] on span at bounding box center [827, 481] width 15 height 15
click at [818, 472] on input "checkbox" at bounding box center [817, 472] width 1 height 1
checkbox input "true"
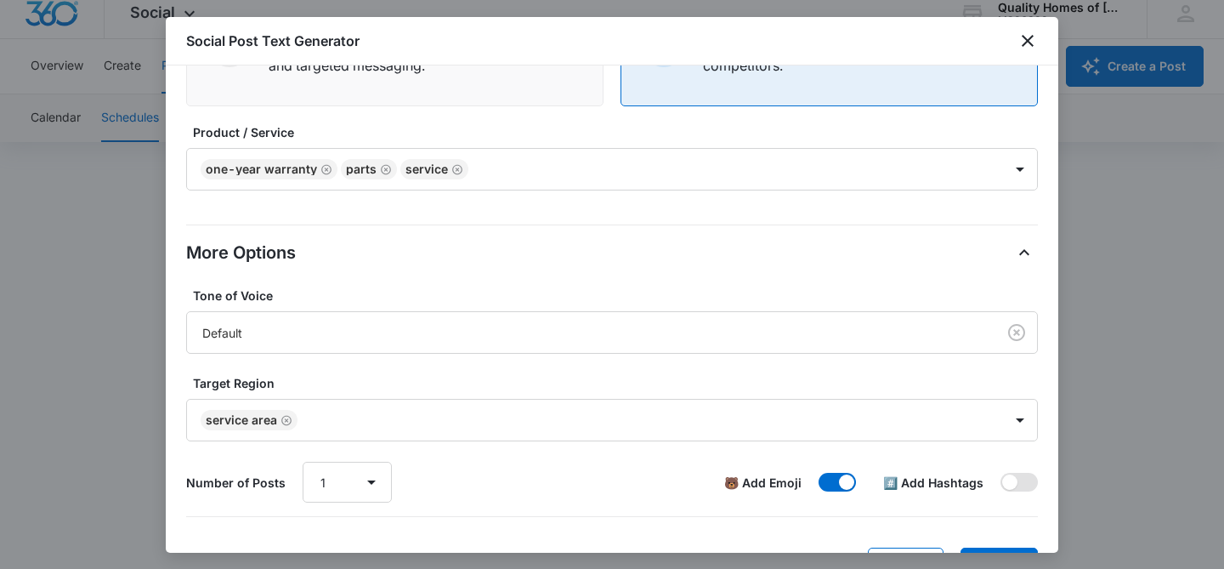
click at [1006, 476] on span at bounding box center [1009, 481] width 15 height 15
click at [1000, 472] on input "checkbox" at bounding box center [999, 472] width 1 height 1
checkbox input "true"
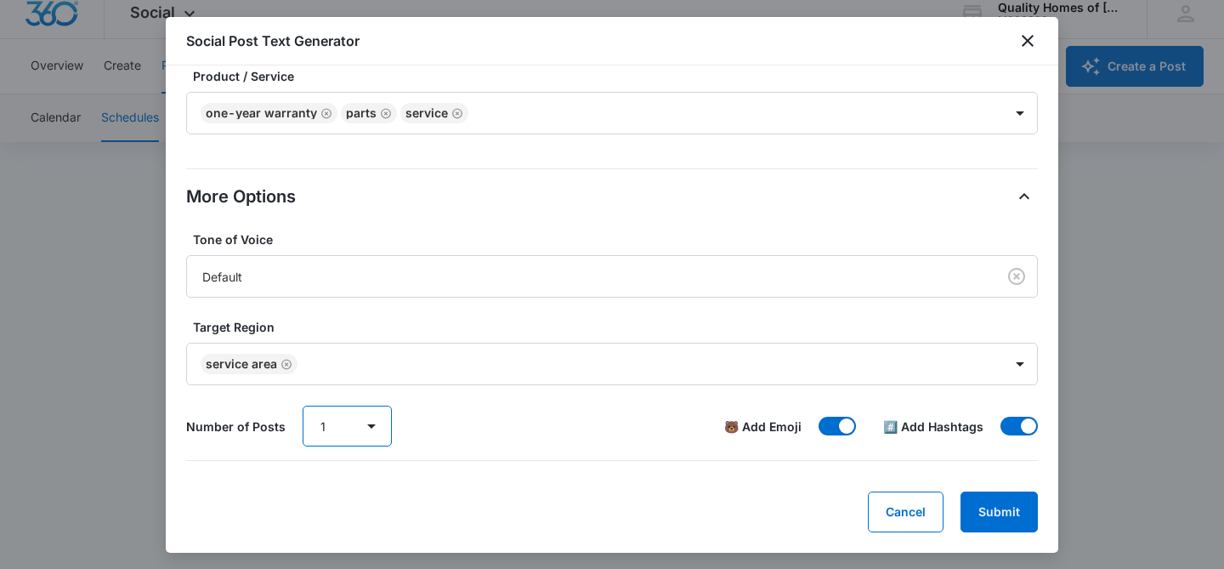
click at [363, 426] on select "1 2 3 4 5 6 7 8 9 10" at bounding box center [347, 425] width 89 height 41
select select "5"
click at [1029, 508] on button "Submit" at bounding box center [998, 511] width 77 height 41
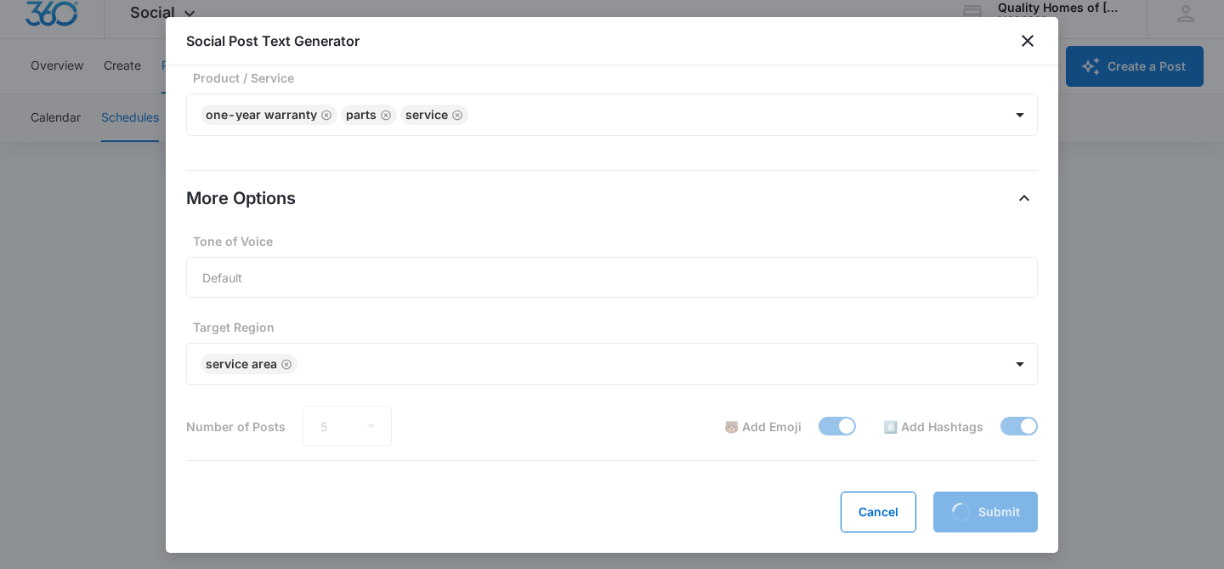
scroll to position [381, 0]
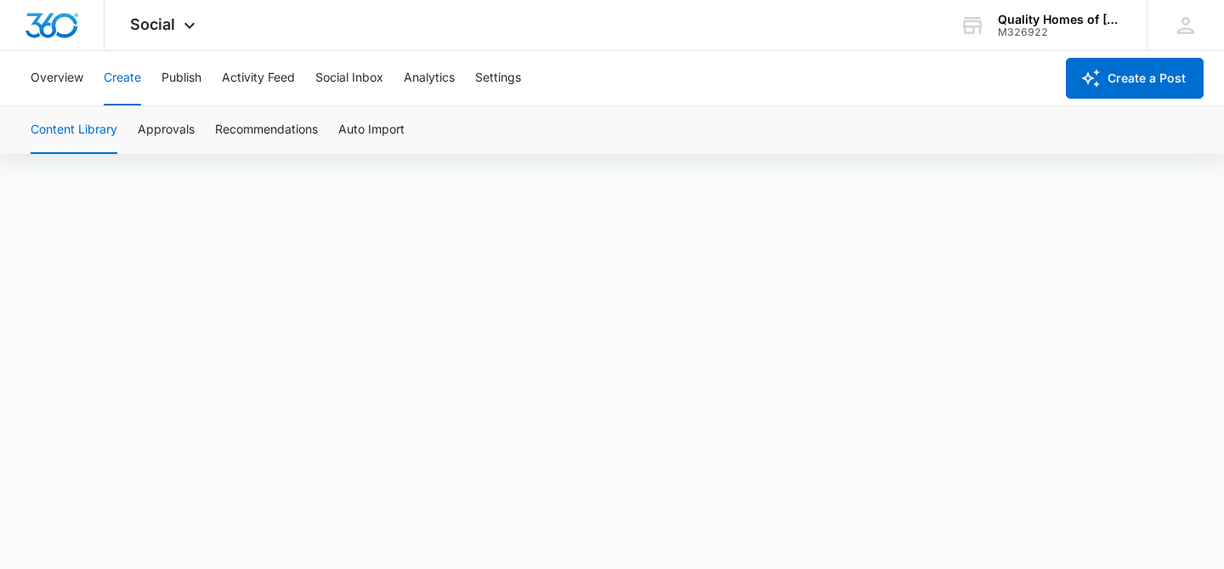
scroll to position [12, 0]
click at [191, 79] on button "Publish" at bounding box center [181, 78] width 40 height 54
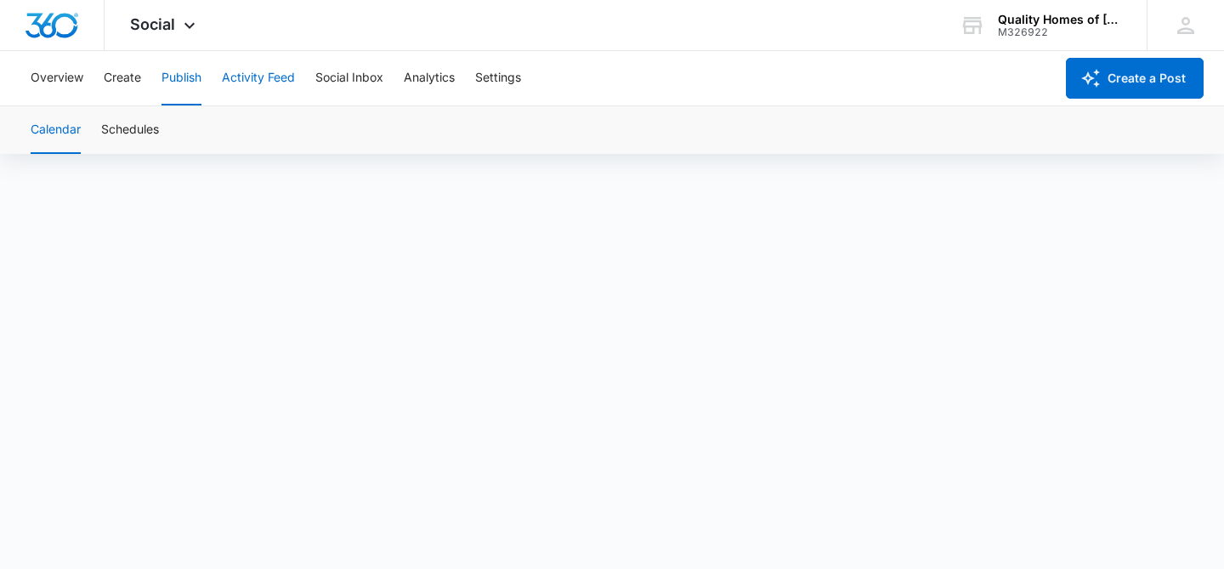
click at [240, 92] on button "Activity Feed" at bounding box center [258, 78] width 73 height 54
click at [184, 133] on button "Direct Messages" at bounding box center [170, 130] width 93 height 48
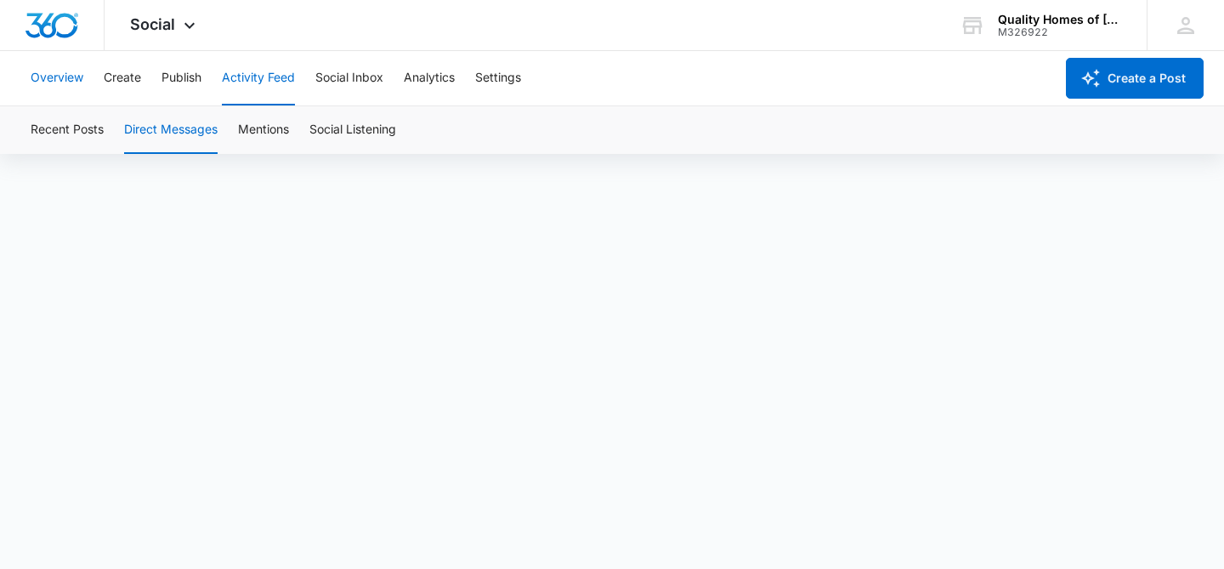
click at [63, 86] on button "Overview" at bounding box center [57, 78] width 53 height 54
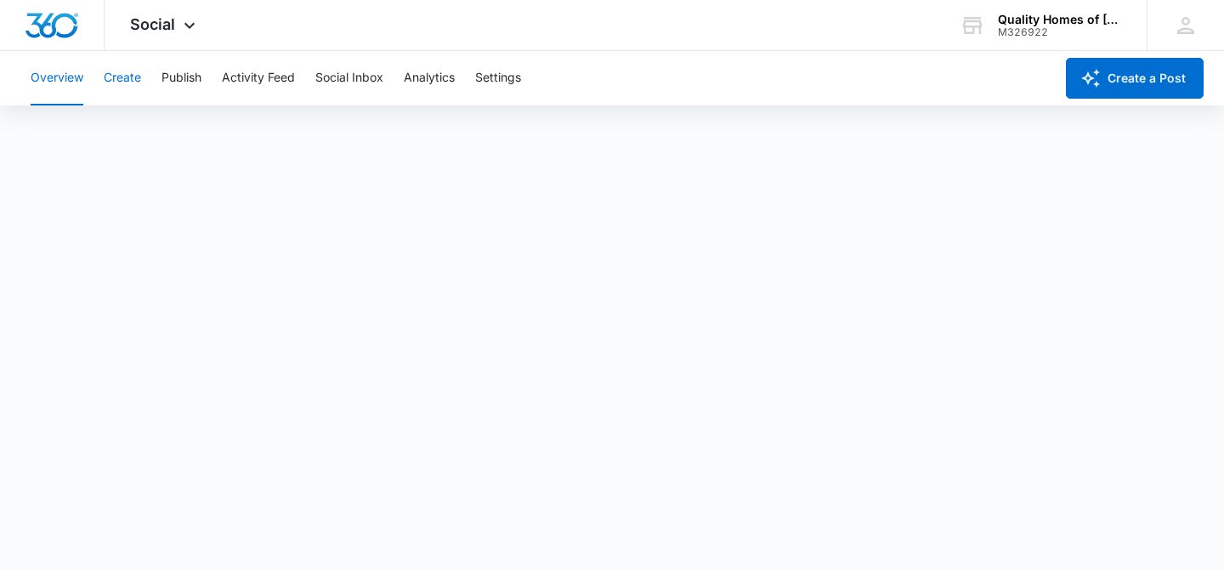
scroll to position [4, 0]
click at [429, 77] on button "Analytics" at bounding box center [429, 78] width 51 height 54
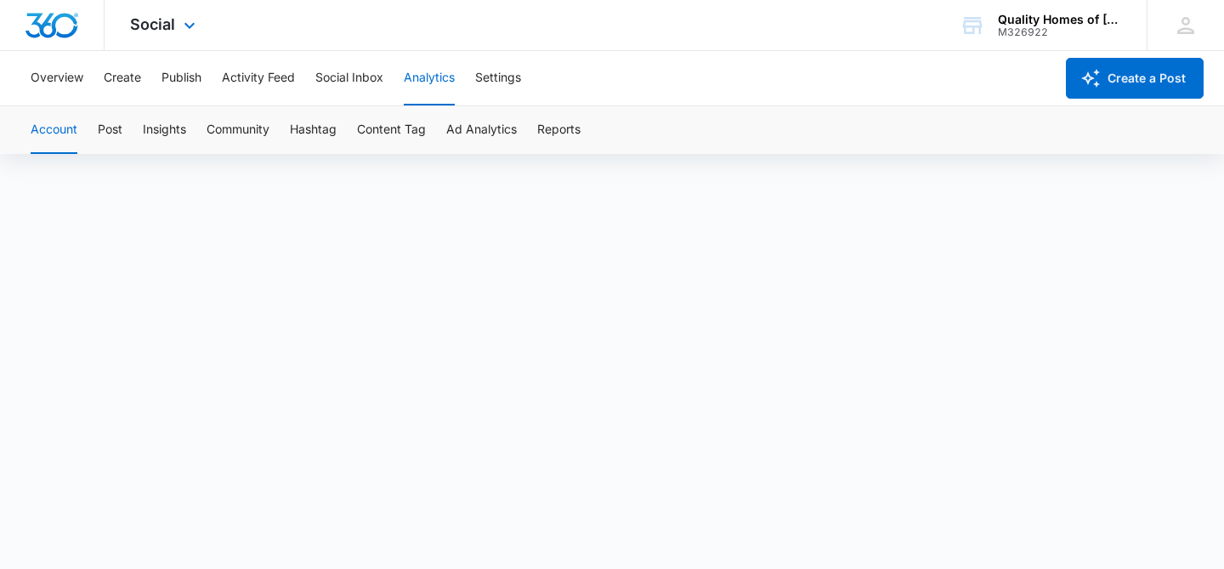
click at [61, 24] on img "Dashboard" at bounding box center [52, 25] width 54 height 25
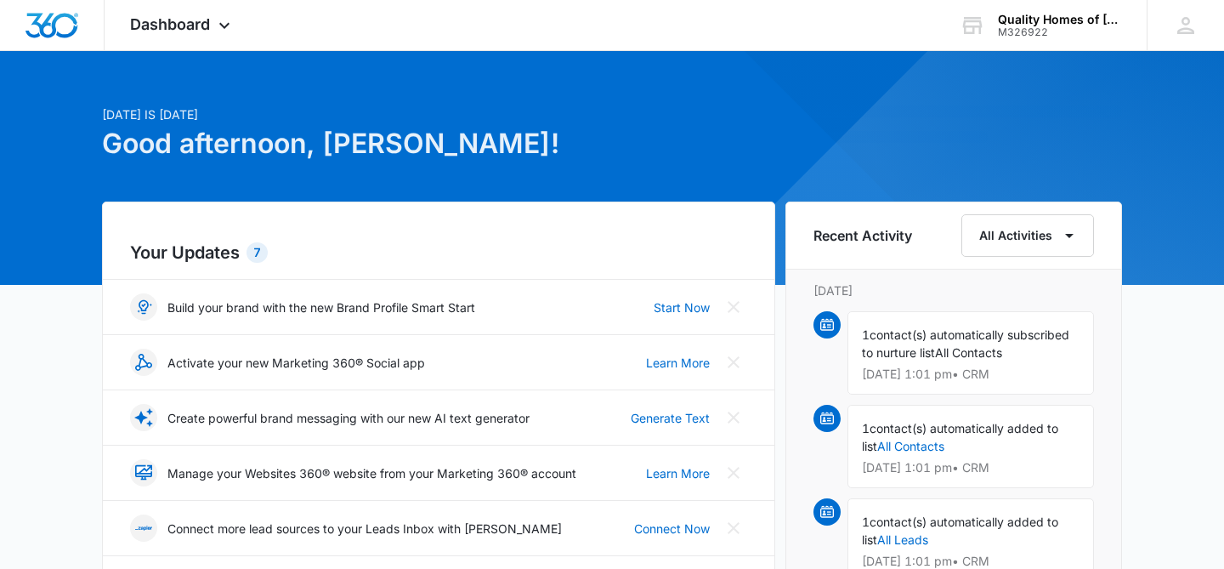
scroll to position [25, 0]
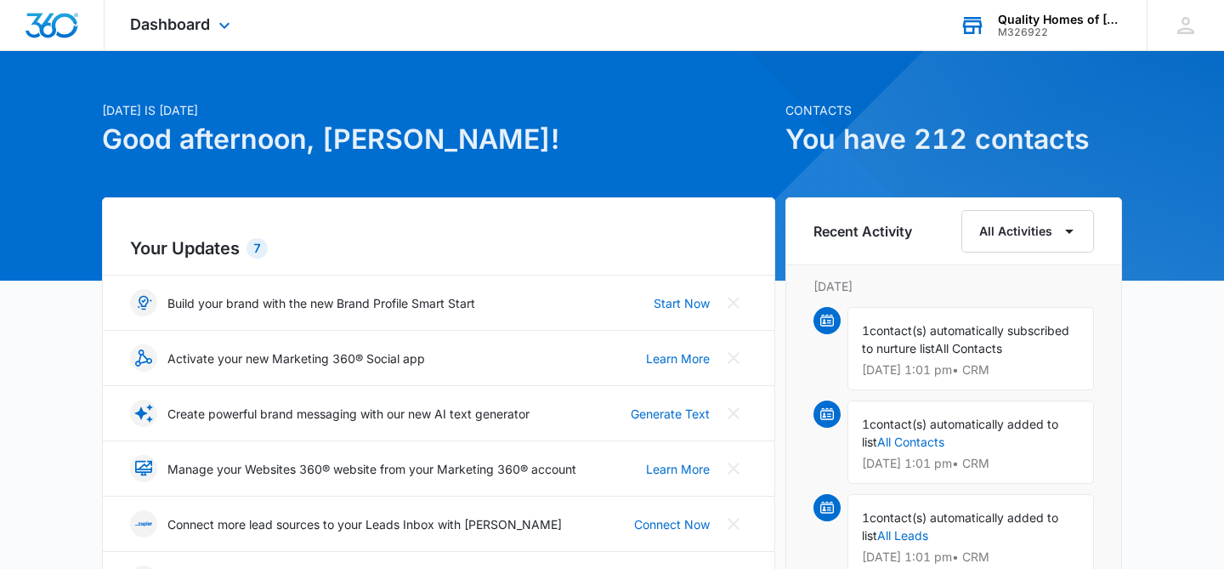
click at [1067, 15] on div "Quality Homes of [GEOGRAPHIC_DATA]" at bounding box center [1060, 20] width 124 height 14
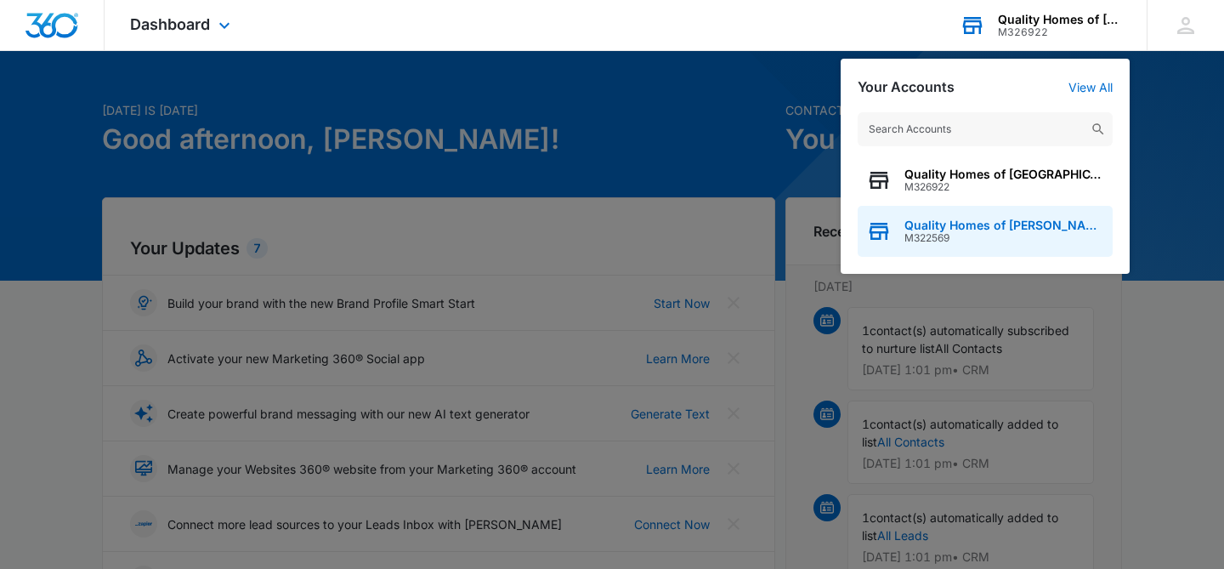
click at [924, 229] on span "Quality Homes of [PERSON_NAME], Inc." at bounding box center [1004, 225] width 200 height 14
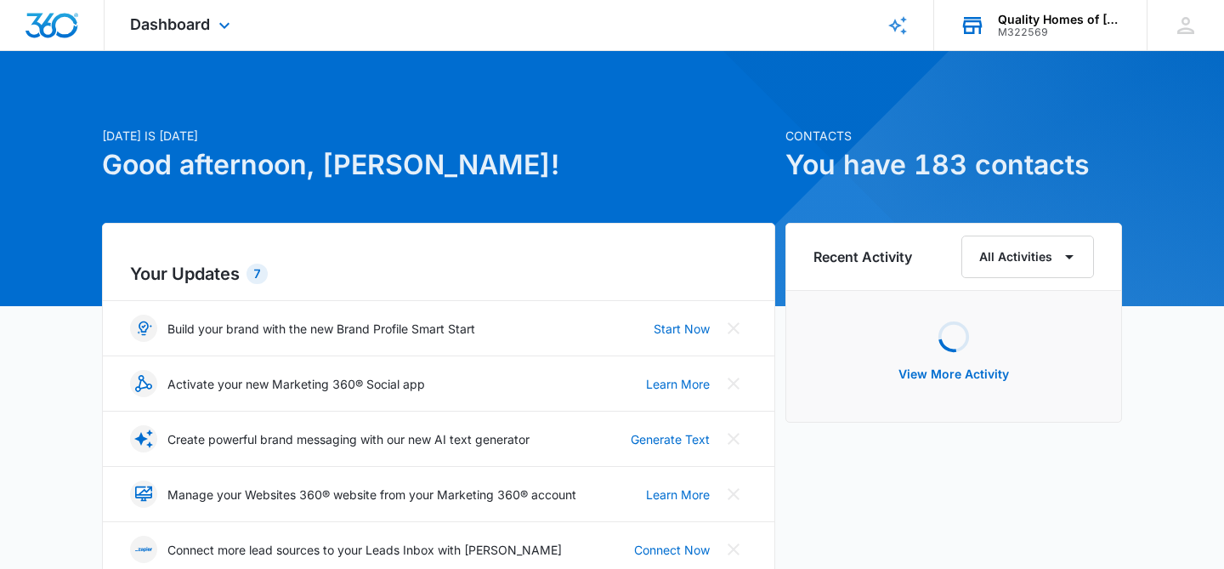
scroll to position [28, 0]
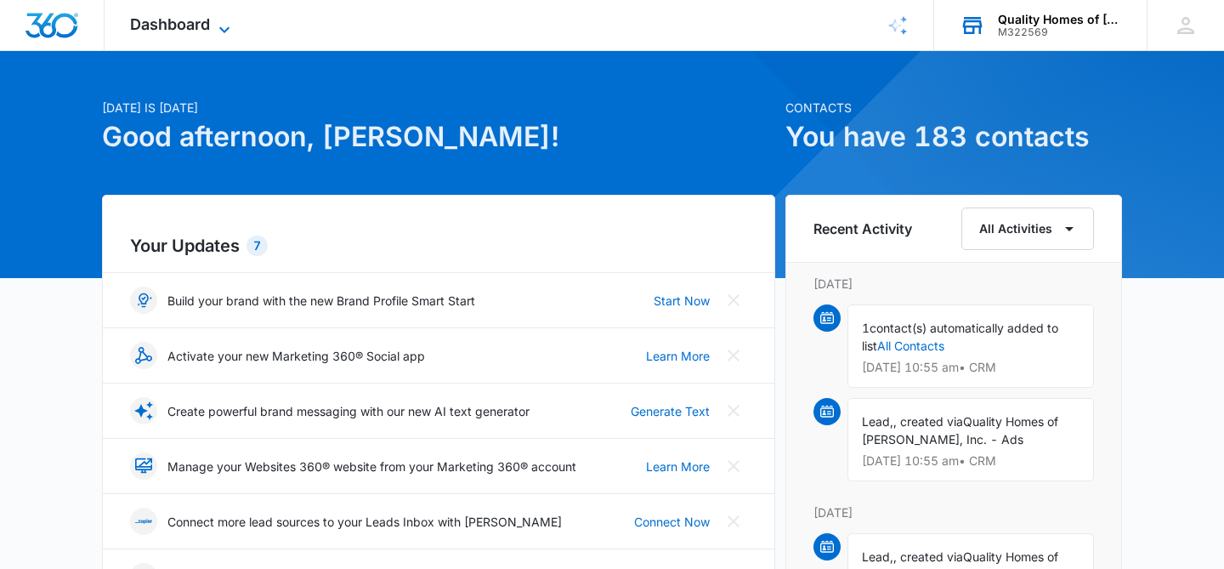
click at [221, 34] on icon at bounding box center [224, 30] width 20 height 20
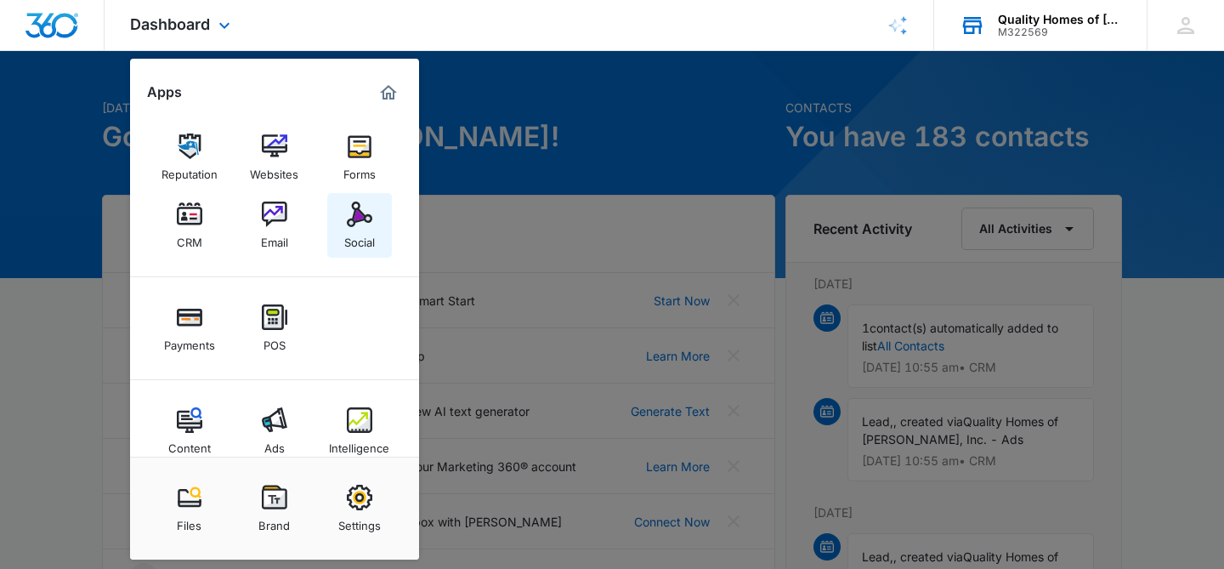
click at [352, 224] on img at bounding box center [359, 213] width 25 height 25
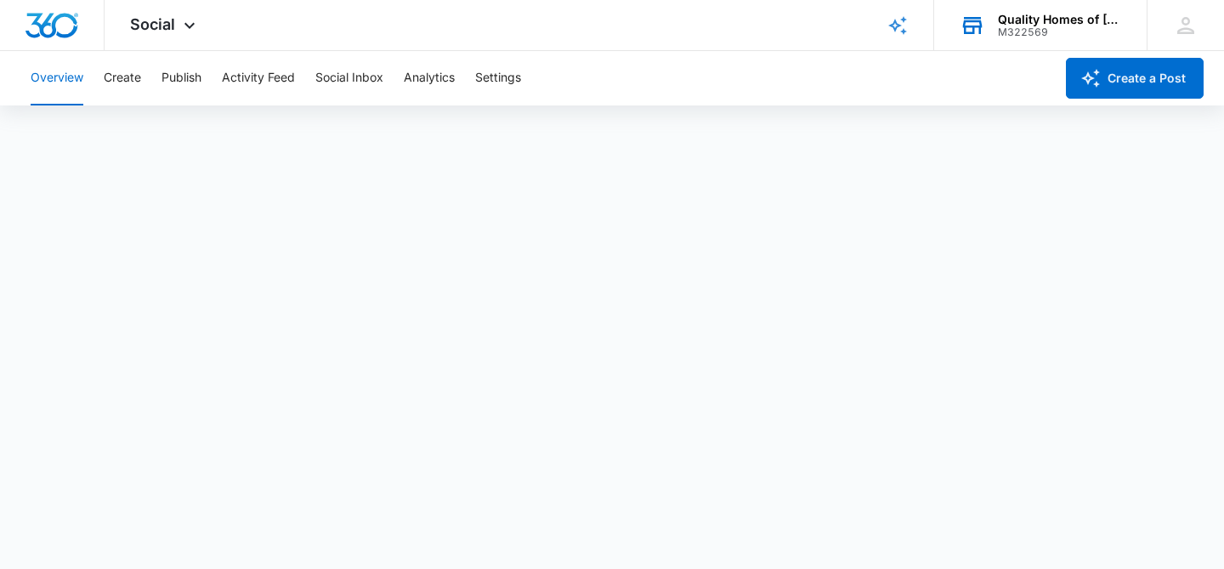
scroll to position [4, 0]
click at [190, 72] on button "Publish" at bounding box center [181, 78] width 40 height 54
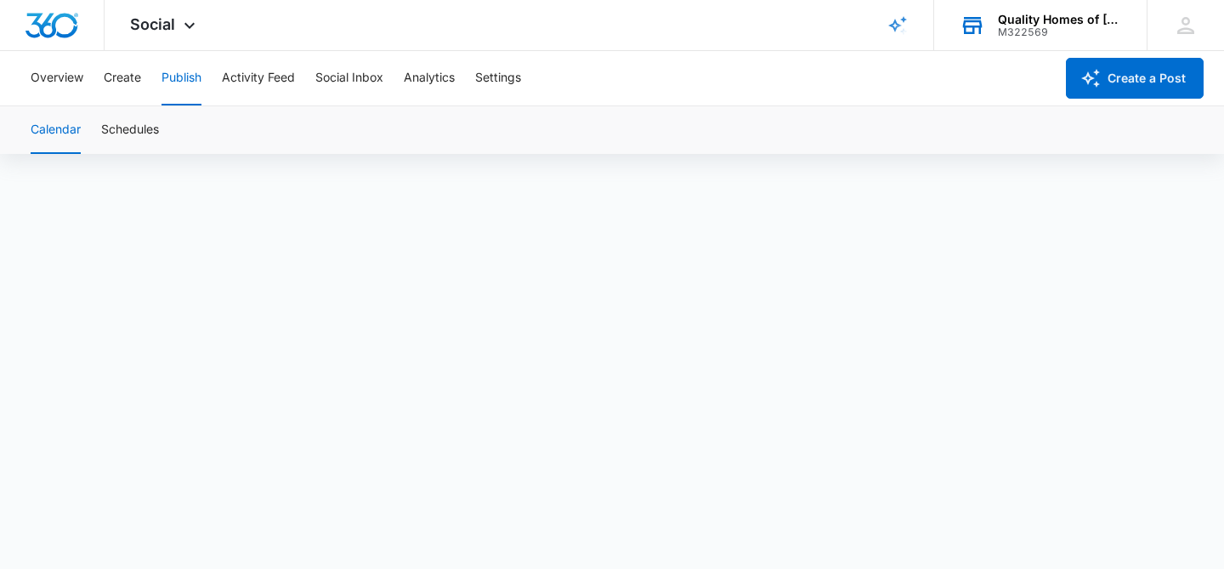
scroll to position [12, 0]
